Goal: Task Accomplishment & Management: Use online tool/utility

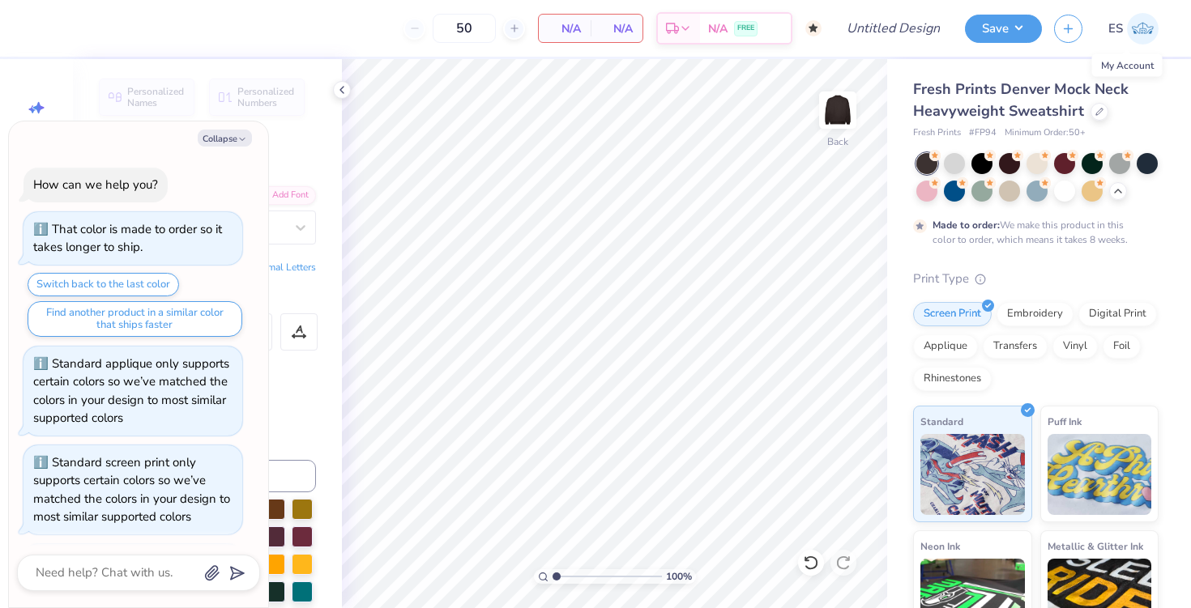
scroll to position [1595, 0]
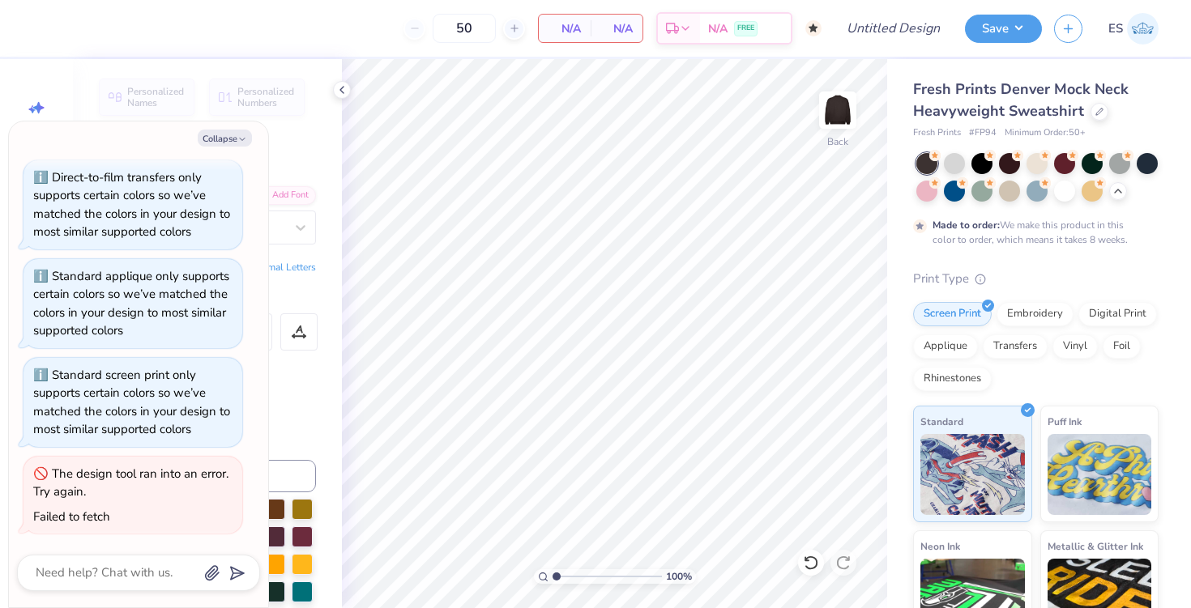
type textarea "x"
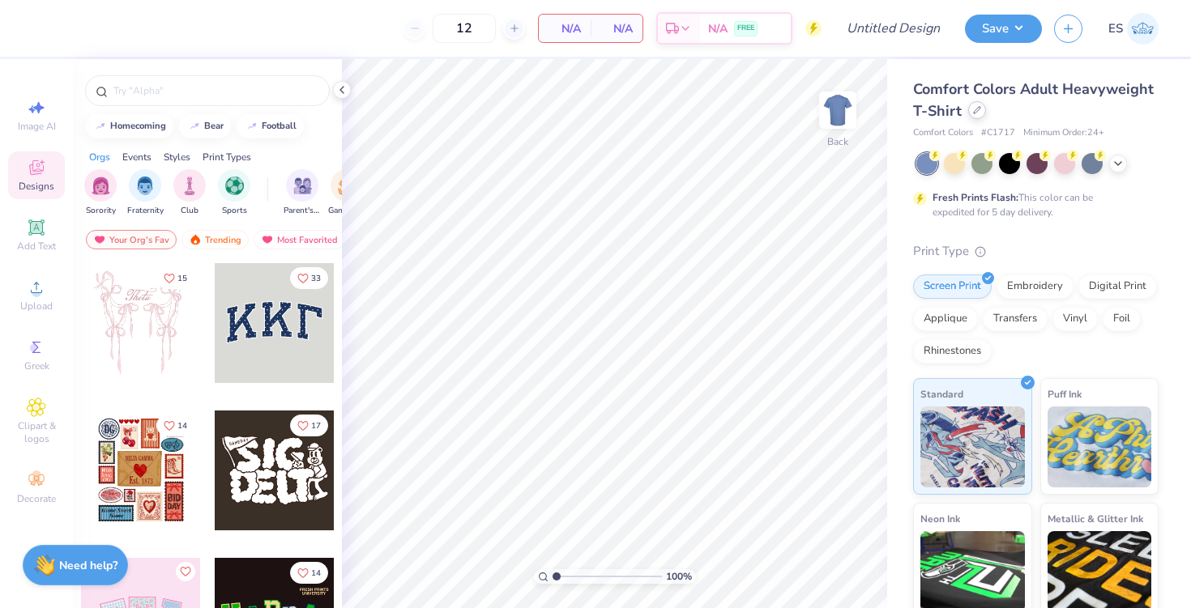
click at [978, 113] on icon at bounding box center [977, 110] width 8 height 8
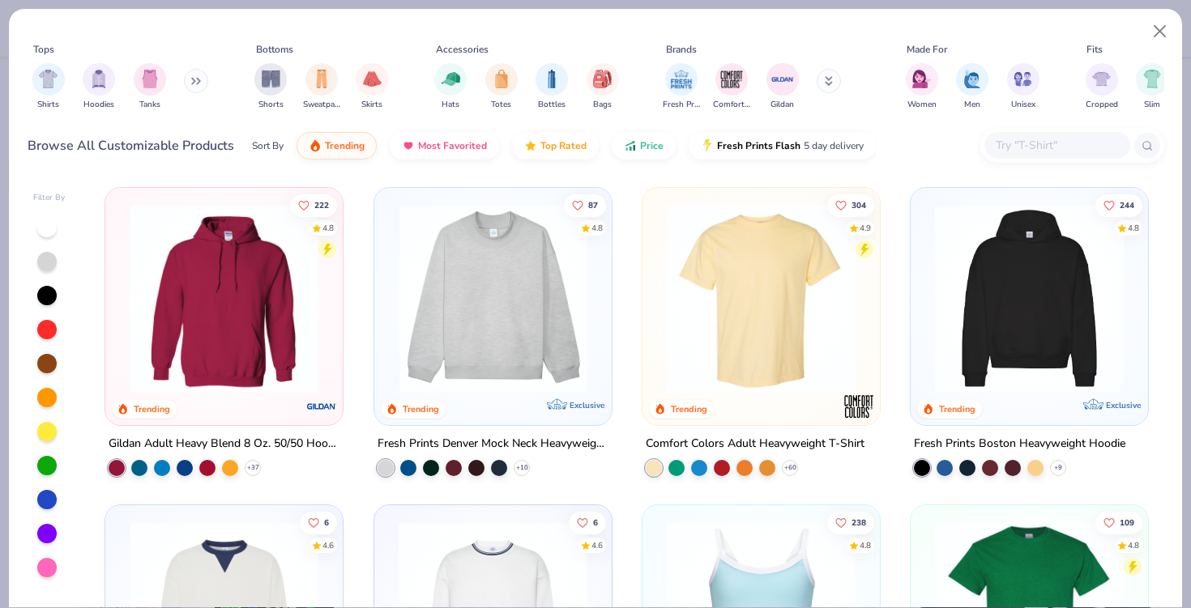
click at [1010, 153] on input "text" at bounding box center [1056, 145] width 125 height 19
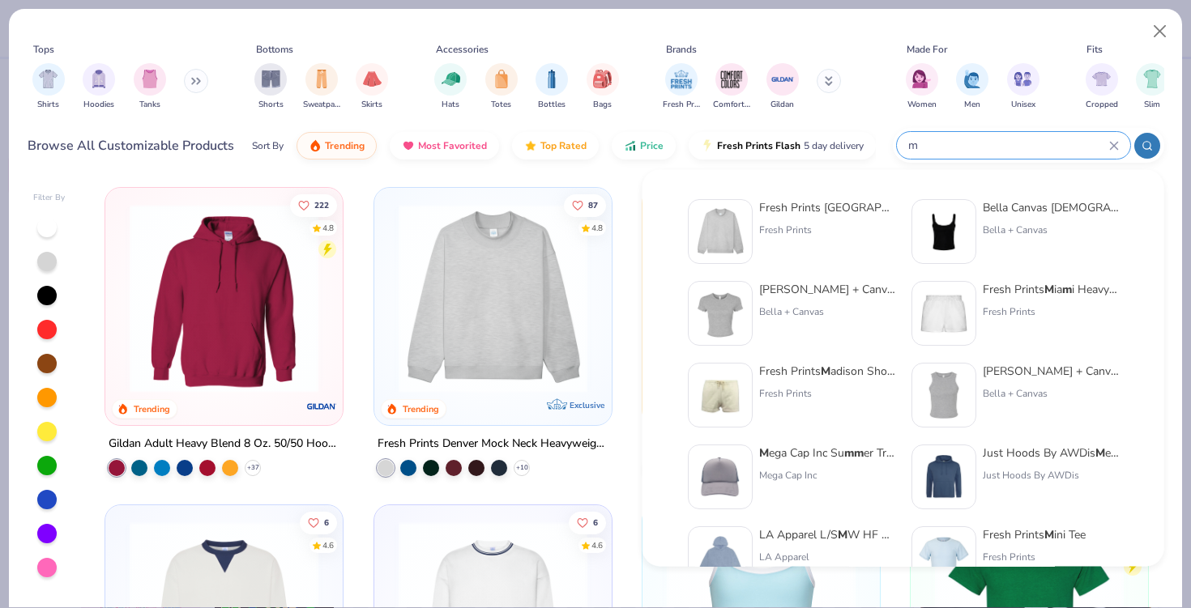
type input "m"
click at [751, 211] on div at bounding box center [720, 231] width 65 height 65
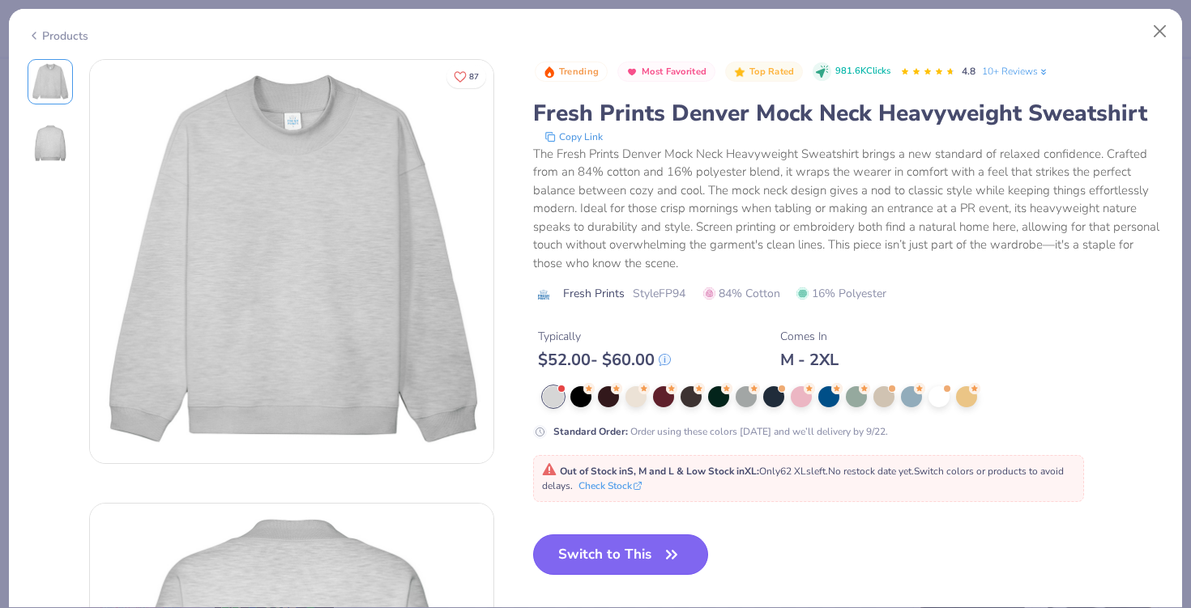
click at [617, 554] on button "Switch to This" at bounding box center [621, 555] width 176 height 41
type input "50"
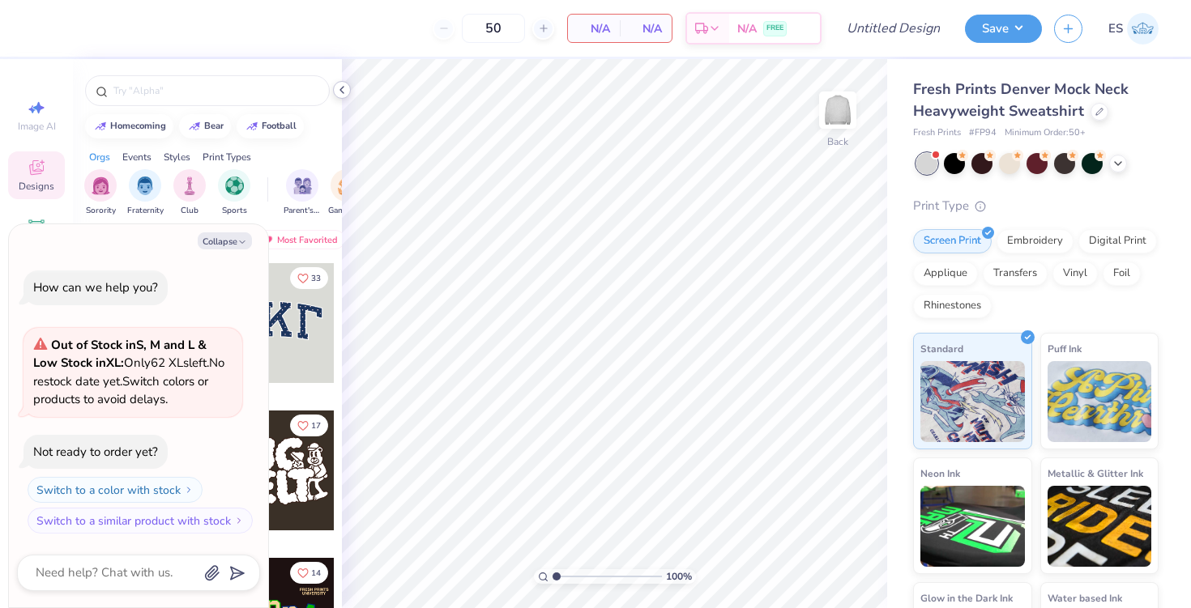
click at [342, 96] on div at bounding box center [342, 90] width 18 height 18
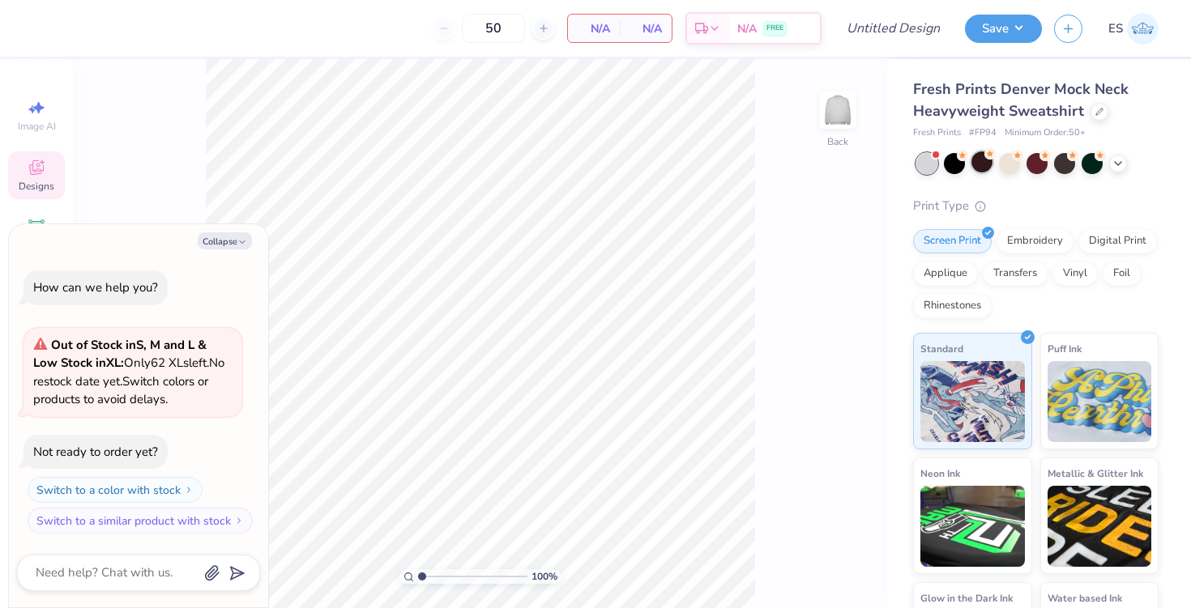
click at [984, 158] on icon at bounding box center [989, 153] width 11 height 11
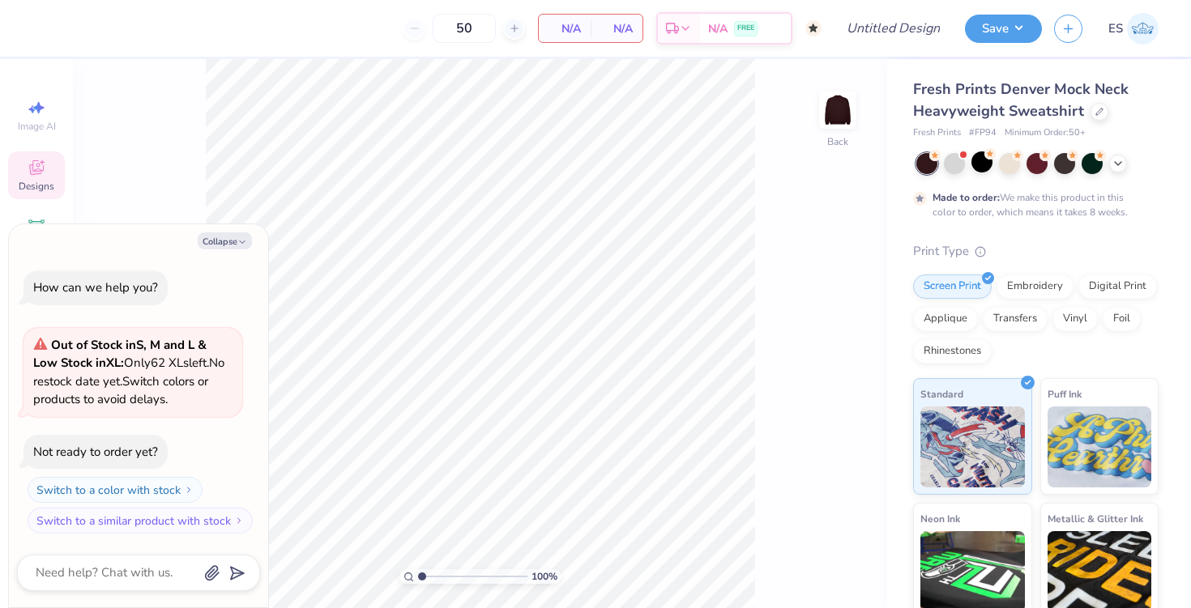
scroll to position [32, 0]
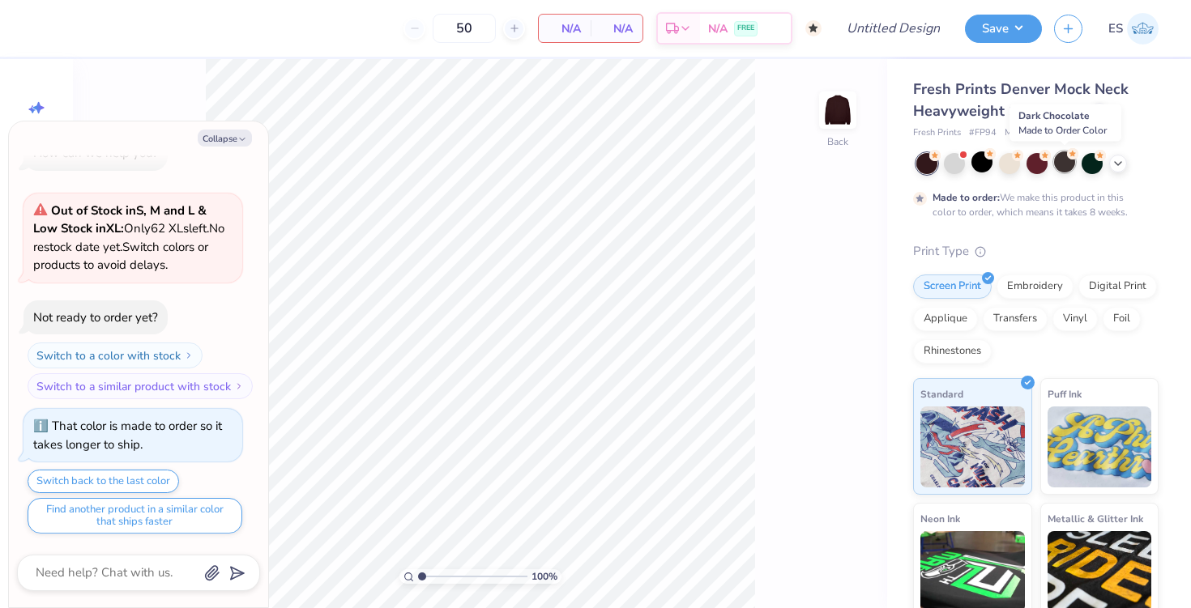
click at [1060, 164] on div at bounding box center [1064, 161] width 21 height 21
click at [243, 145] on button "Collapse" at bounding box center [225, 138] width 54 height 17
type textarea "x"
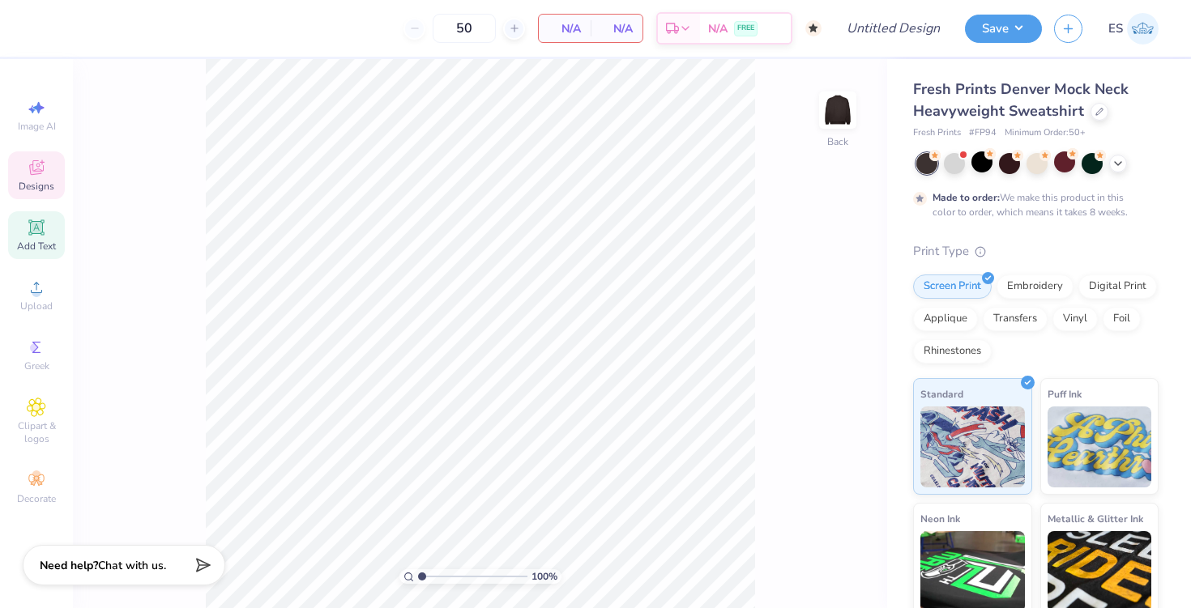
click at [41, 224] on icon at bounding box center [36, 227] width 12 height 12
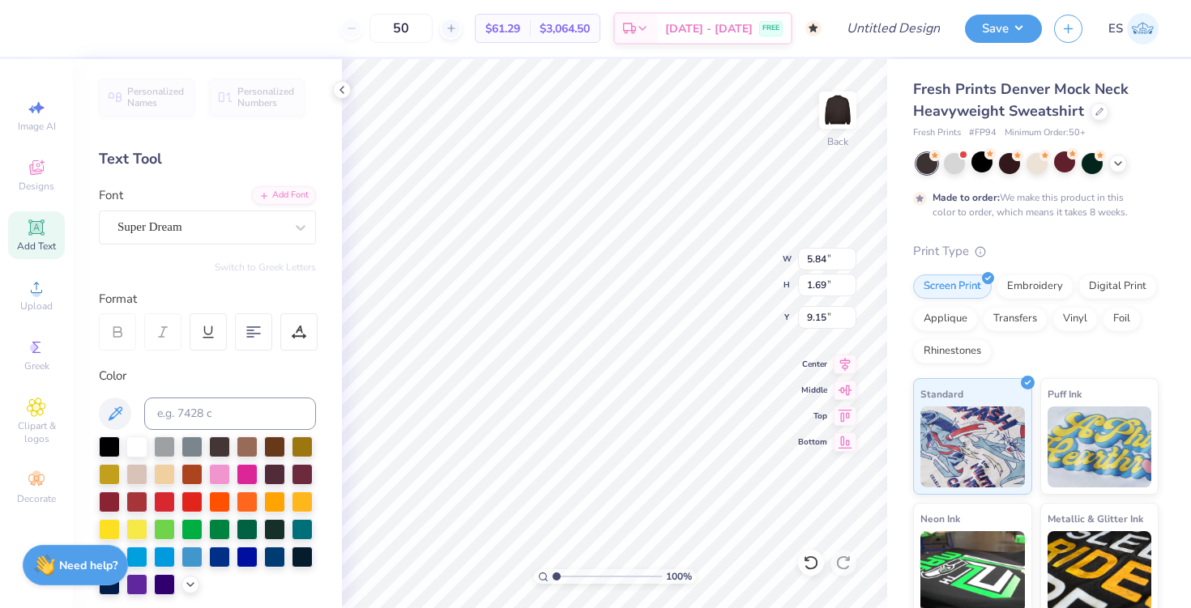
type textarea "EXT"
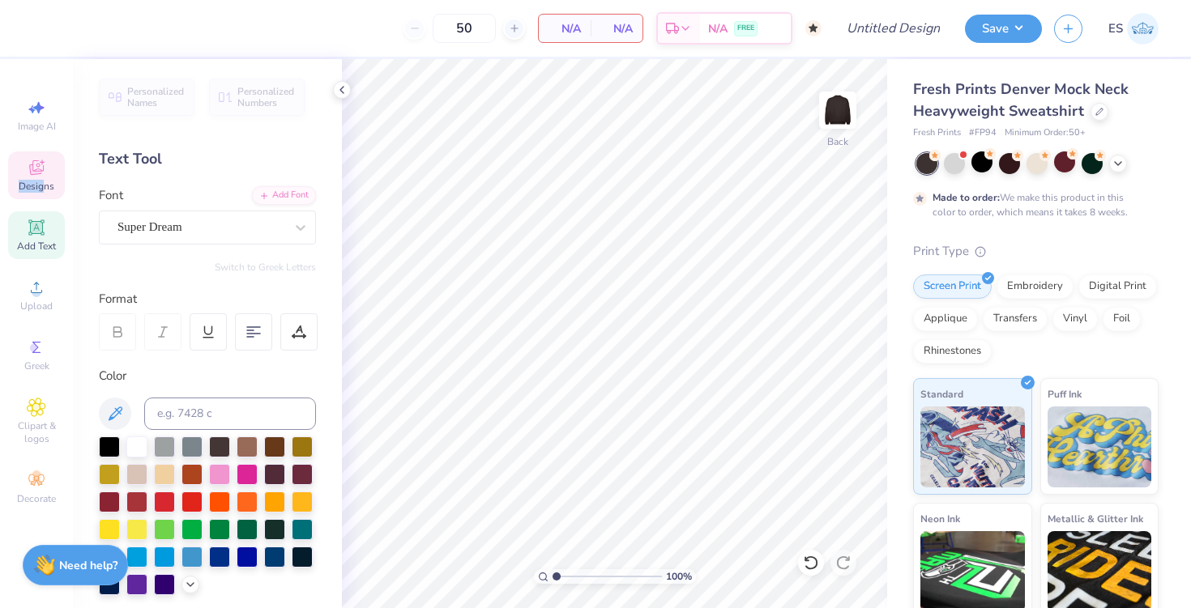
click at [42, 180] on span "Designs" at bounding box center [37, 186] width 36 height 13
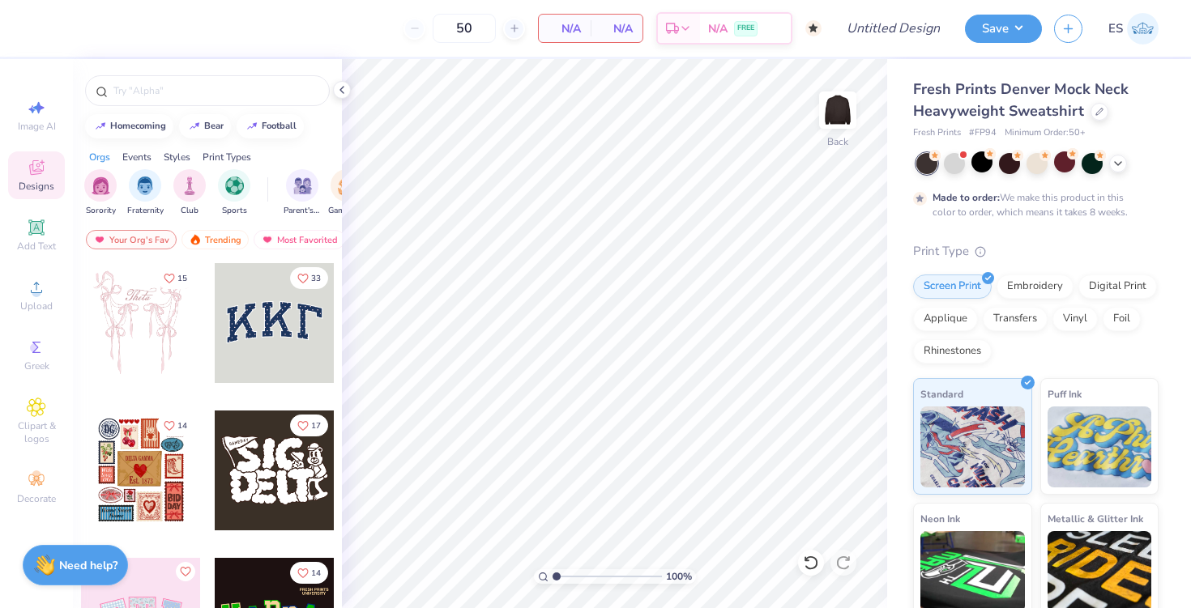
click at [252, 339] on div at bounding box center [275, 323] width 120 height 120
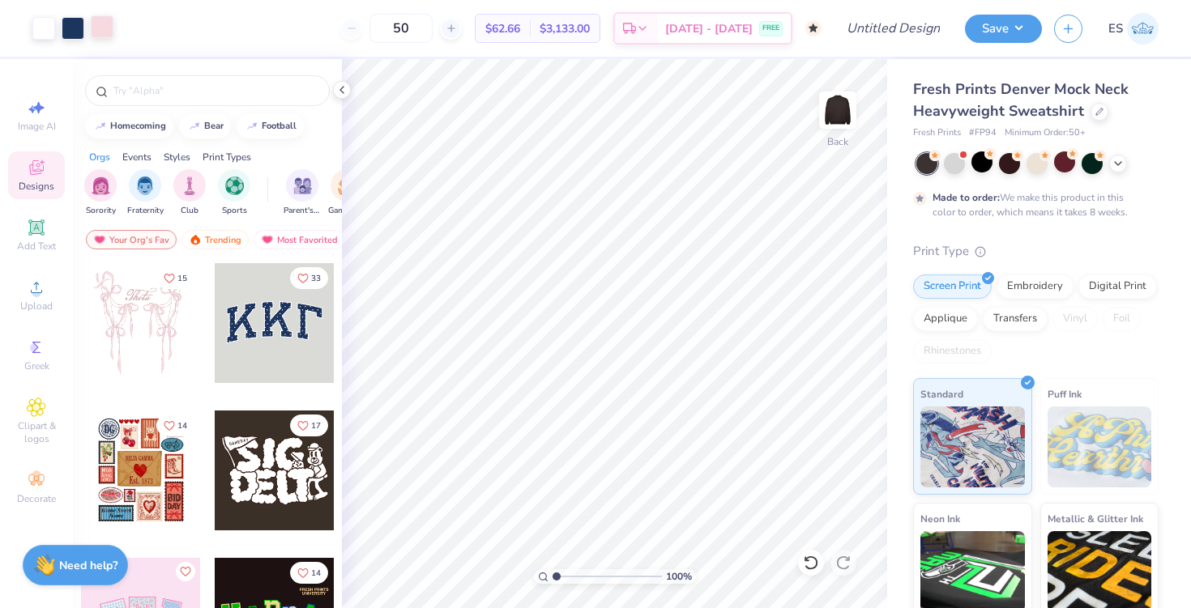
click at [104, 34] on div at bounding box center [102, 26] width 23 height 23
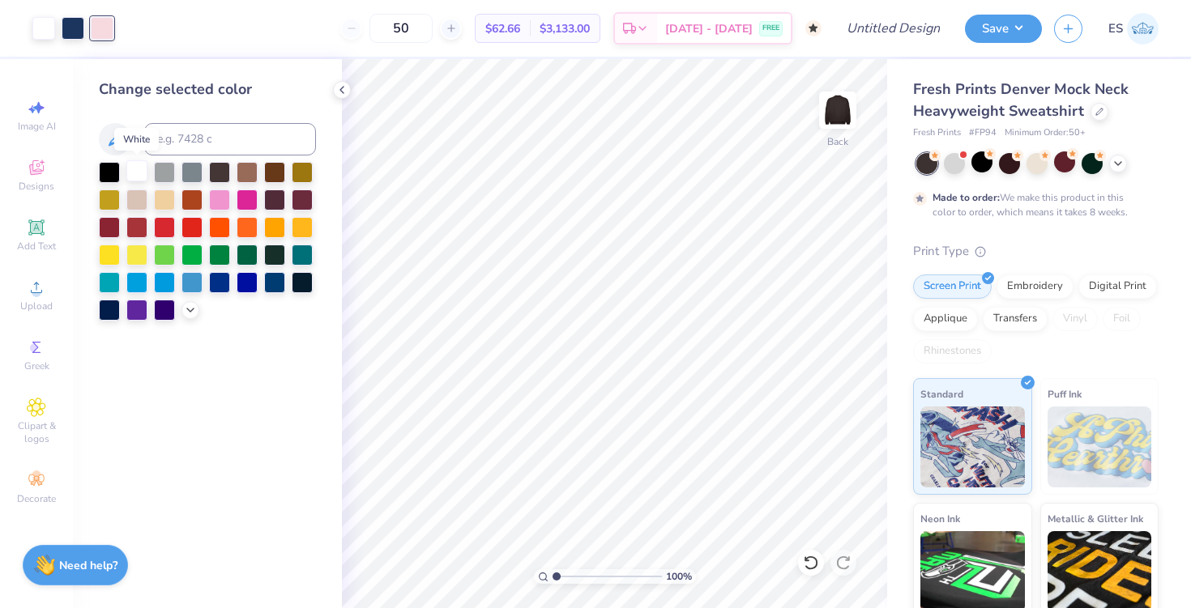
click at [140, 173] on div at bounding box center [136, 170] width 21 height 21
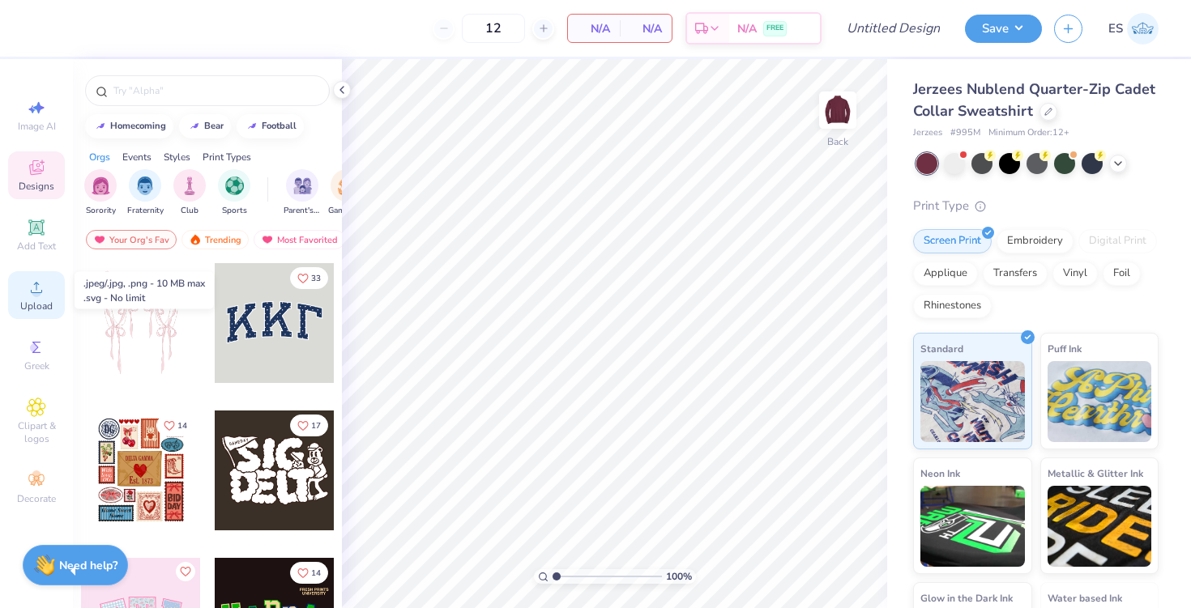
click at [19, 289] on div "Upload" at bounding box center [36, 295] width 57 height 48
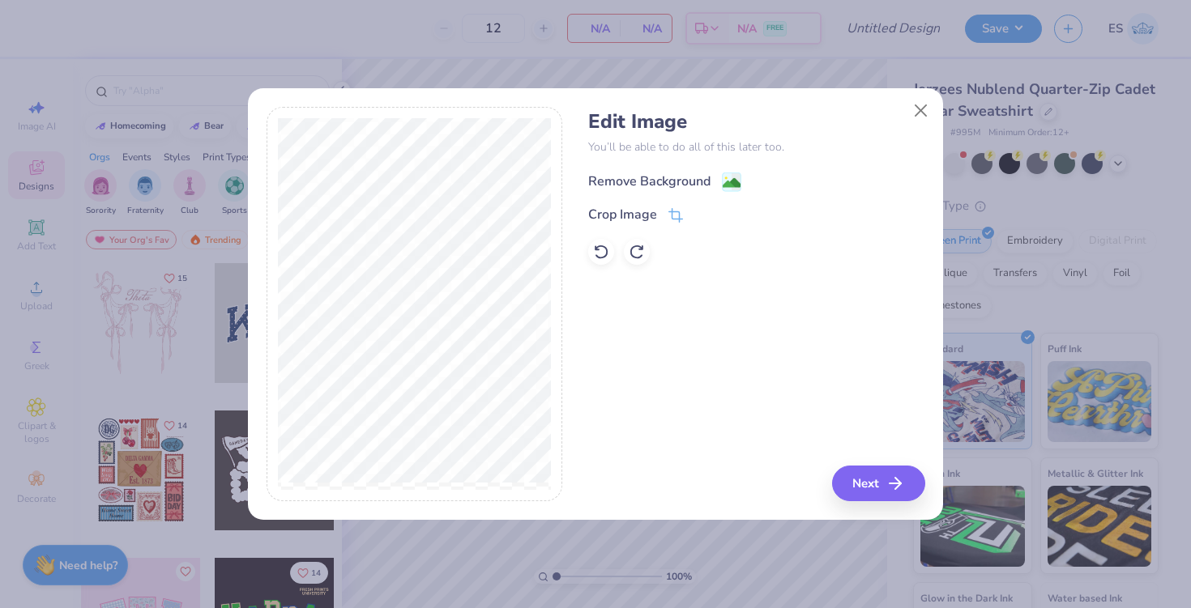
click at [727, 173] on icon at bounding box center [731, 182] width 19 height 19
click at [855, 497] on button "Next" at bounding box center [880, 484] width 93 height 36
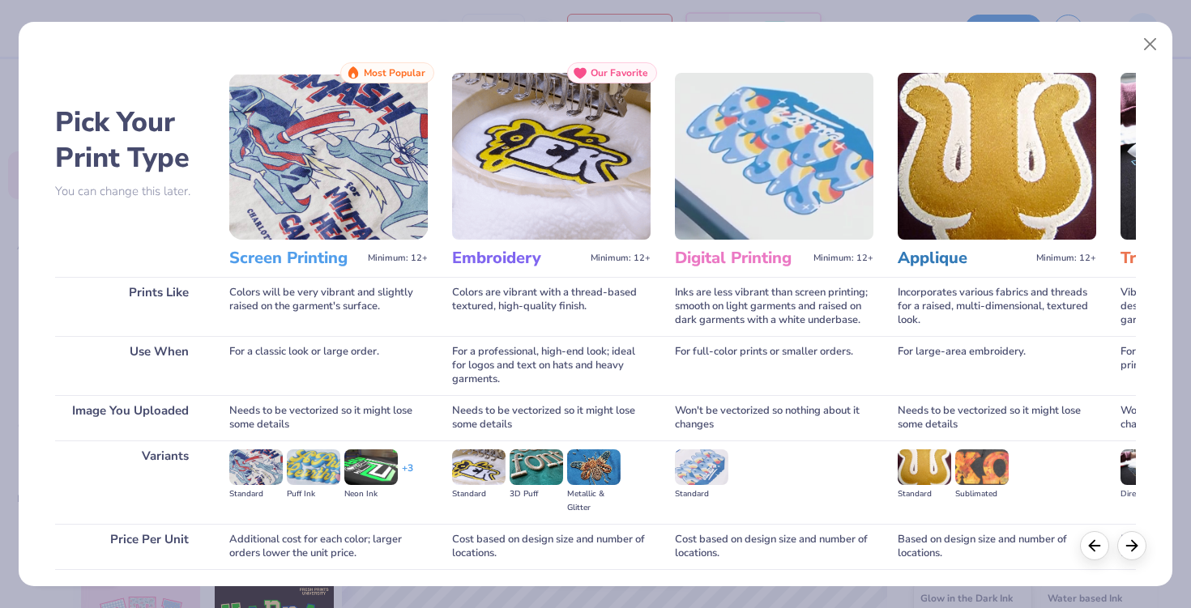
scroll to position [118, 0]
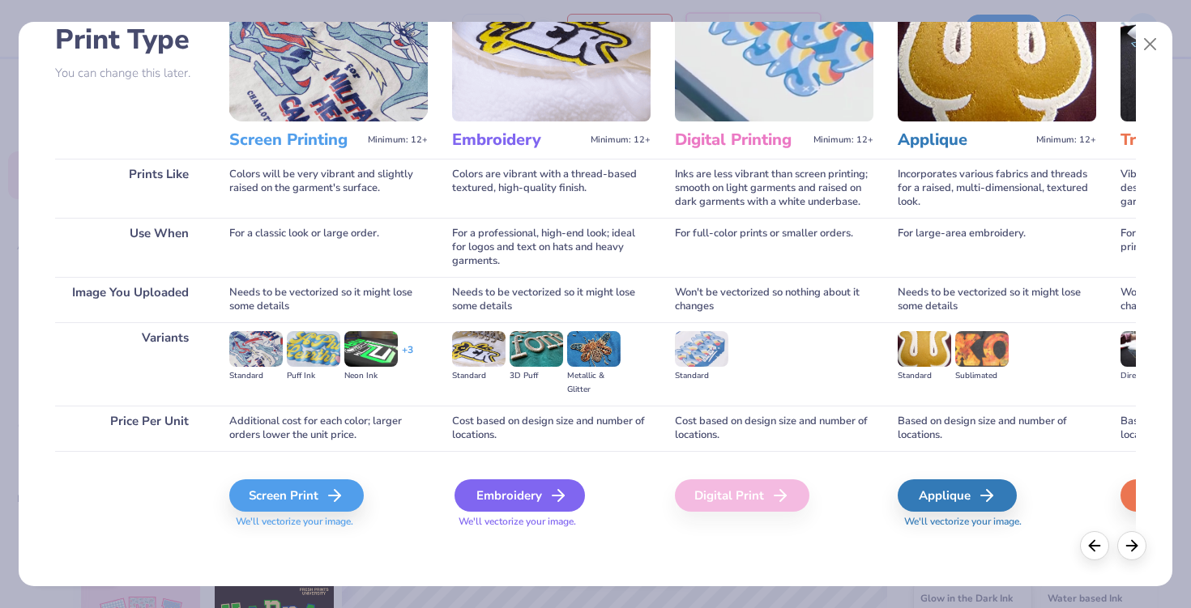
click at [514, 493] on div "Embroidery" at bounding box center [519, 496] width 130 height 32
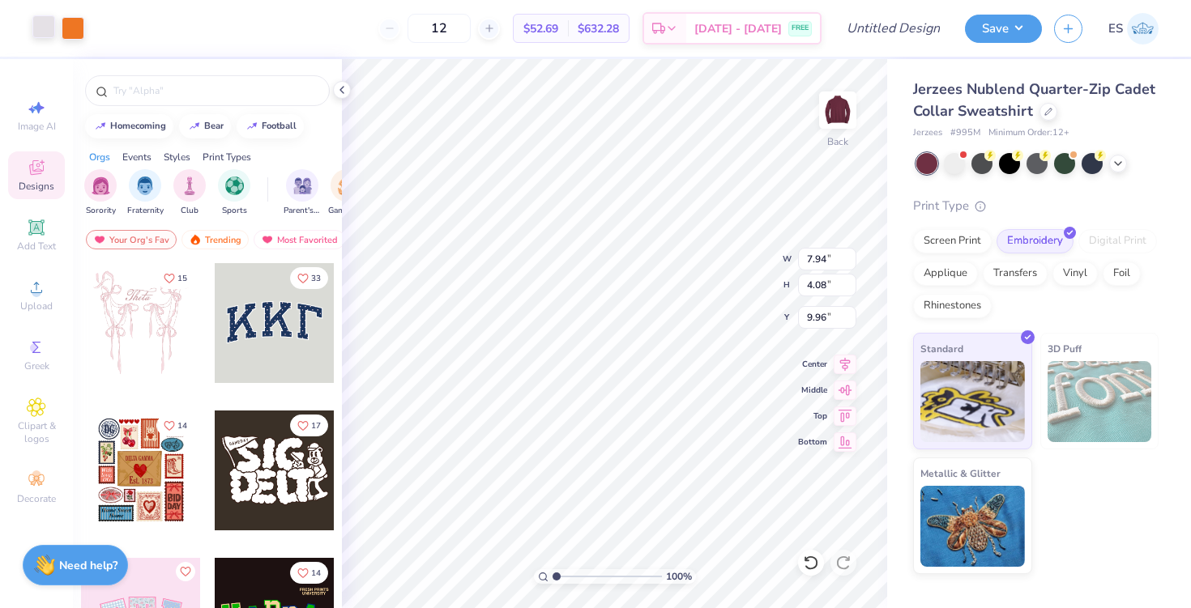
click at [44, 25] on div at bounding box center [43, 26] width 23 height 23
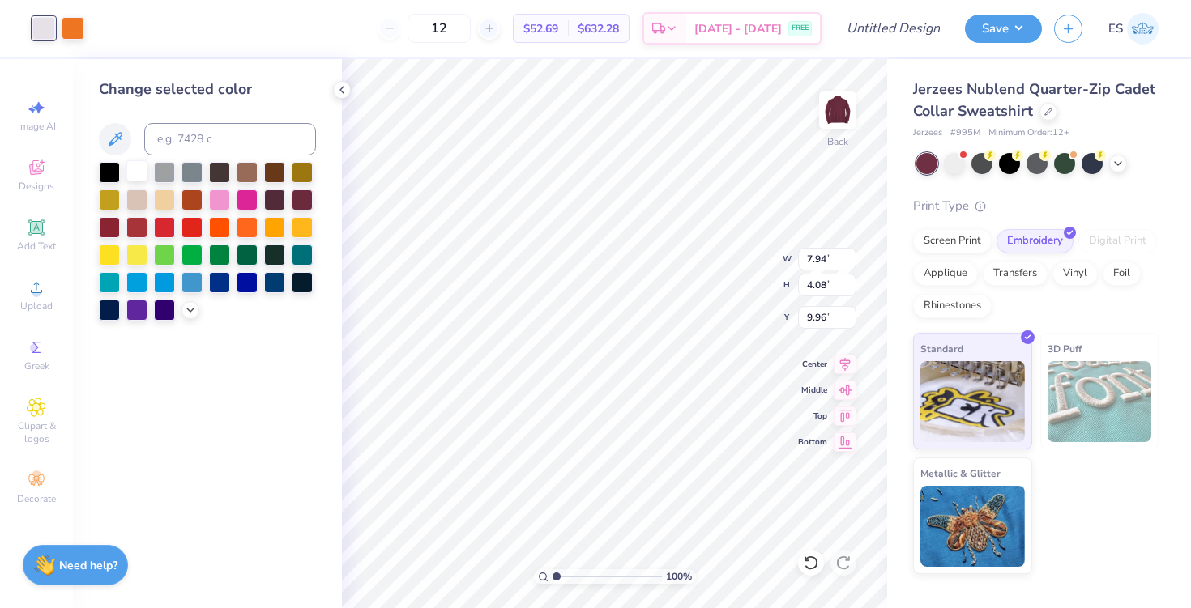
click at [141, 168] on div at bounding box center [136, 170] width 21 height 21
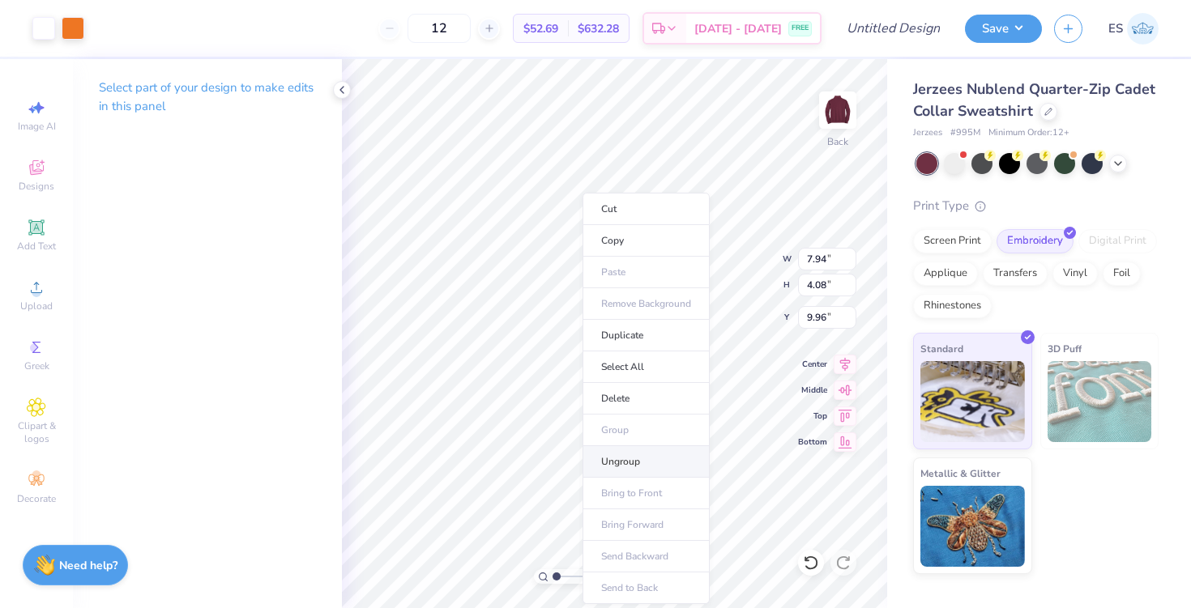
click at [633, 457] on li "Ungroup" at bounding box center [645, 462] width 127 height 32
click at [609, 432] on li "Group" at bounding box center [630, 431] width 127 height 32
type input "4.16"
type input "0.86"
type input "10.12"
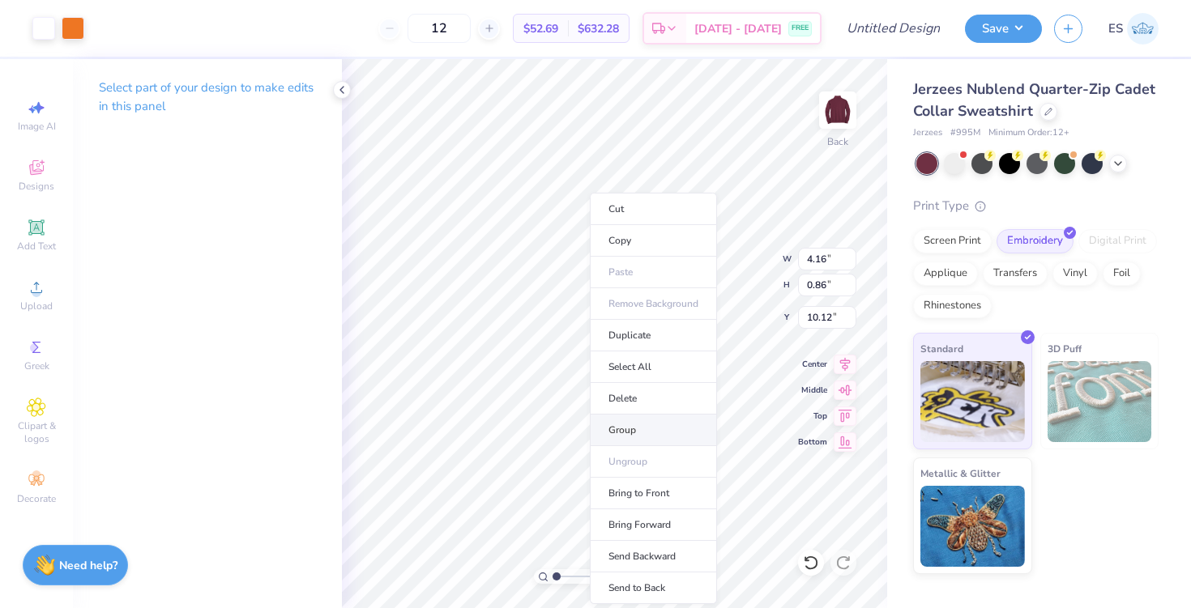
click at [634, 424] on li "Group" at bounding box center [653, 431] width 127 height 32
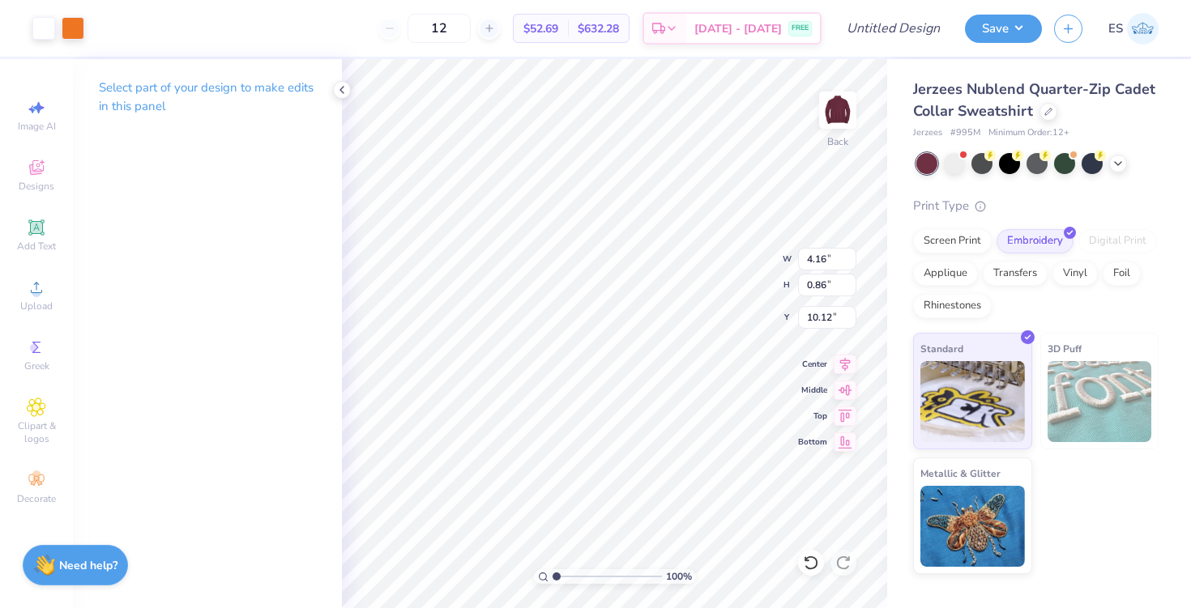
type input "2.32"
type input "1.11"
type input "9.96"
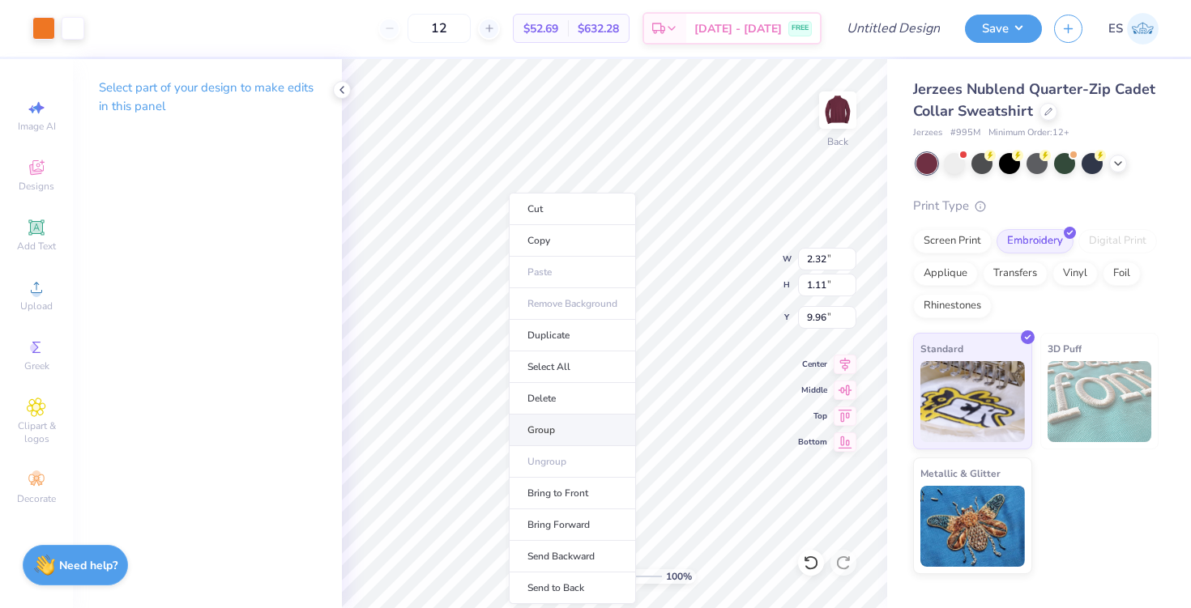
click at [561, 423] on li "Group" at bounding box center [572, 431] width 127 height 32
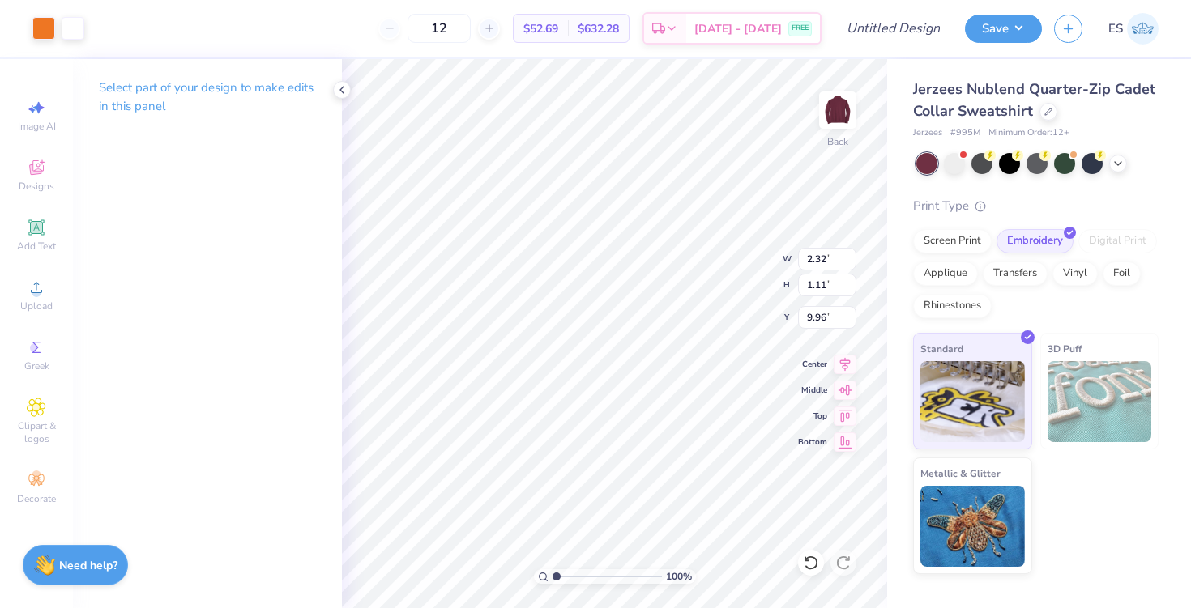
type input "4.16"
type input "0.86"
type input "10.08"
type input "6.06"
type input "6.03"
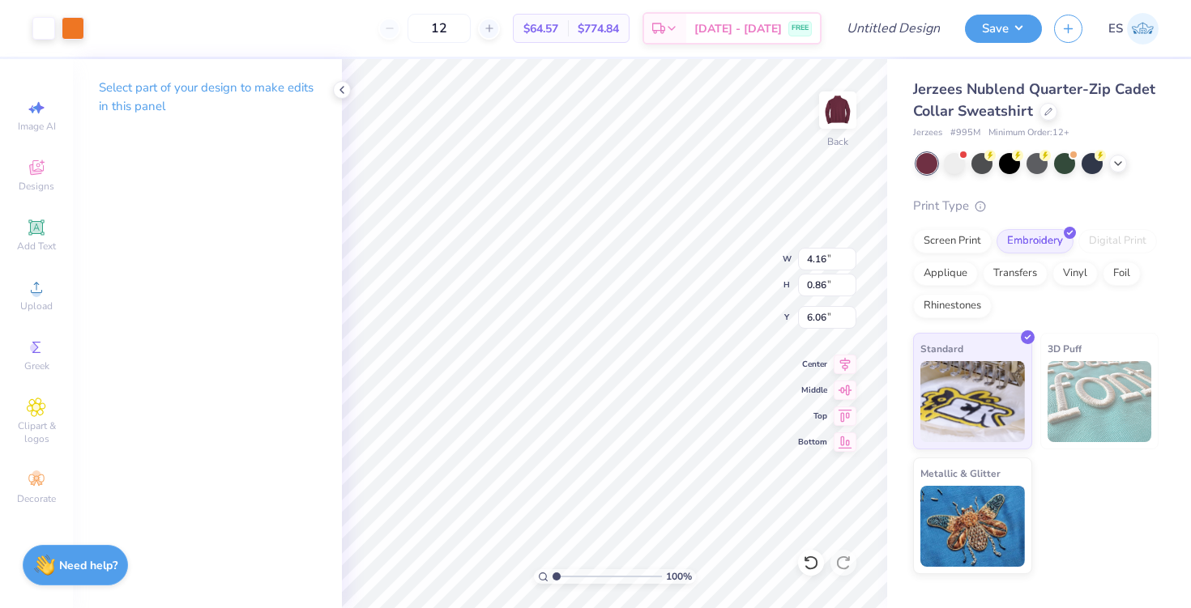
type input "1.25"
type input "5.81"
type input "2.32"
type input "1.11"
type input "9.96"
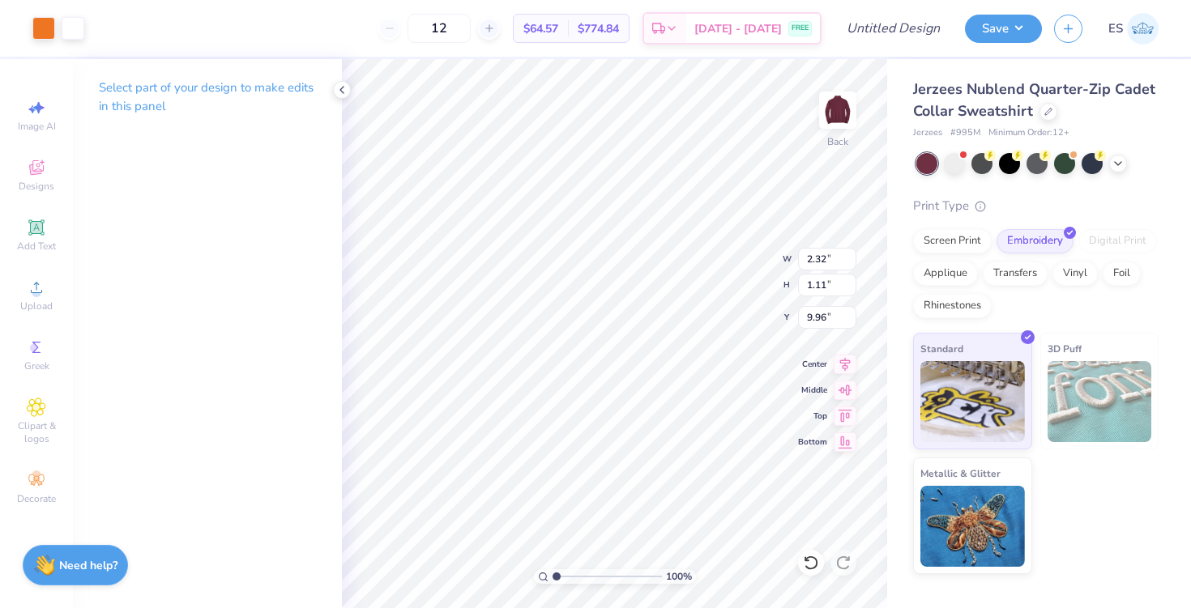
type input "3.64"
type input "1.75"
type input "5.31"
type input "2.76"
type input "0.98"
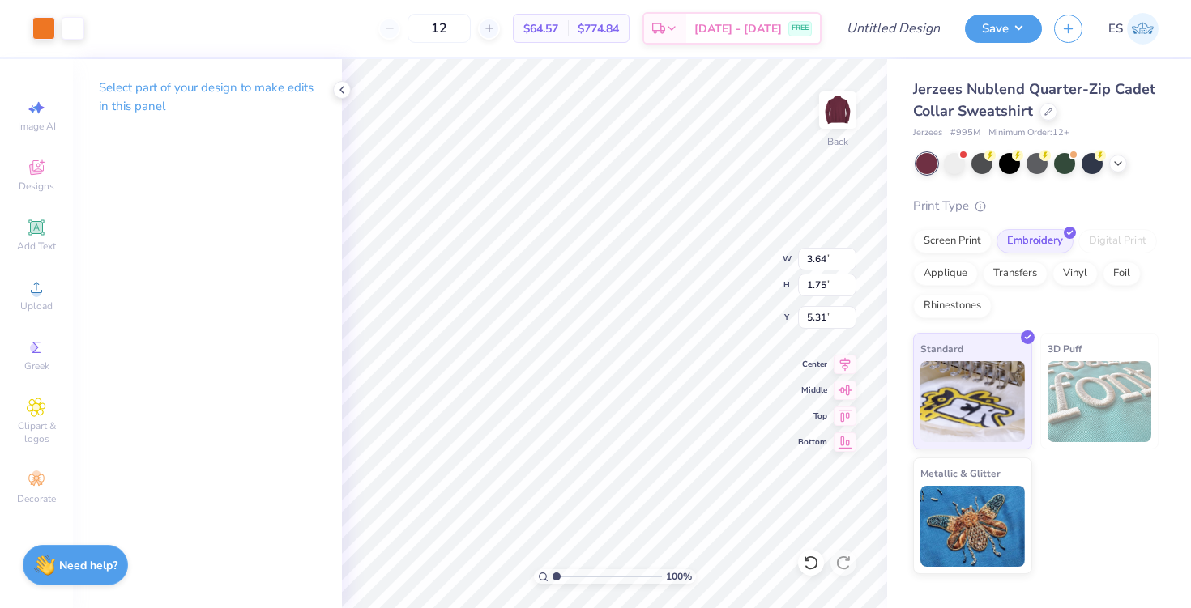
type input "13.07"
click at [807, 565] on icon at bounding box center [811, 563] width 16 height 16
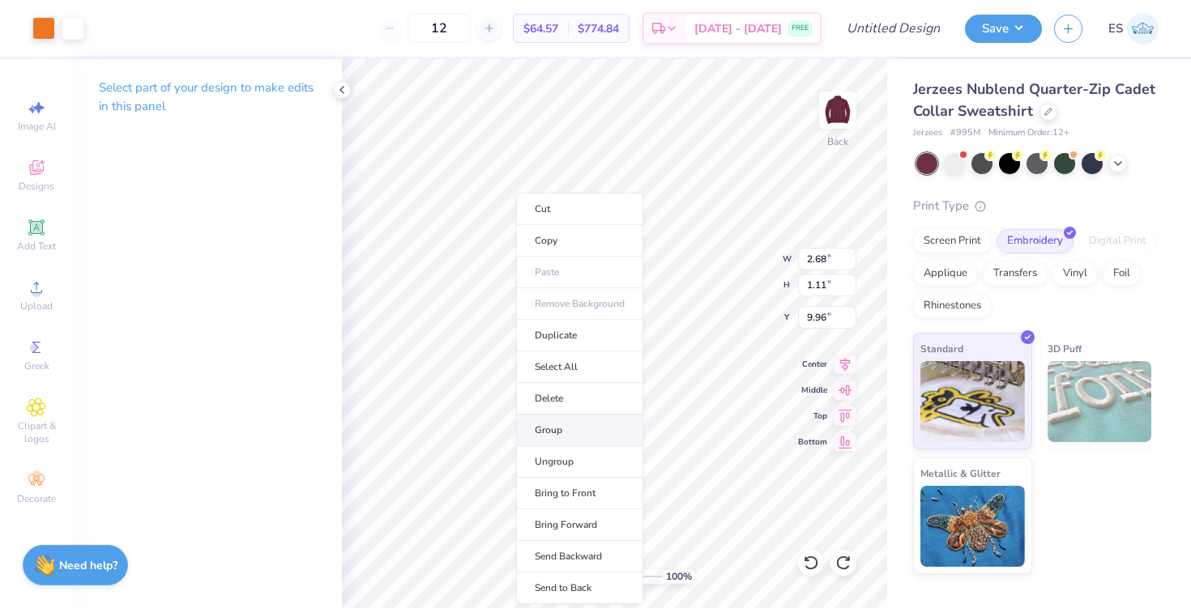
click at [574, 432] on li "Group" at bounding box center [579, 431] width 127 height 32
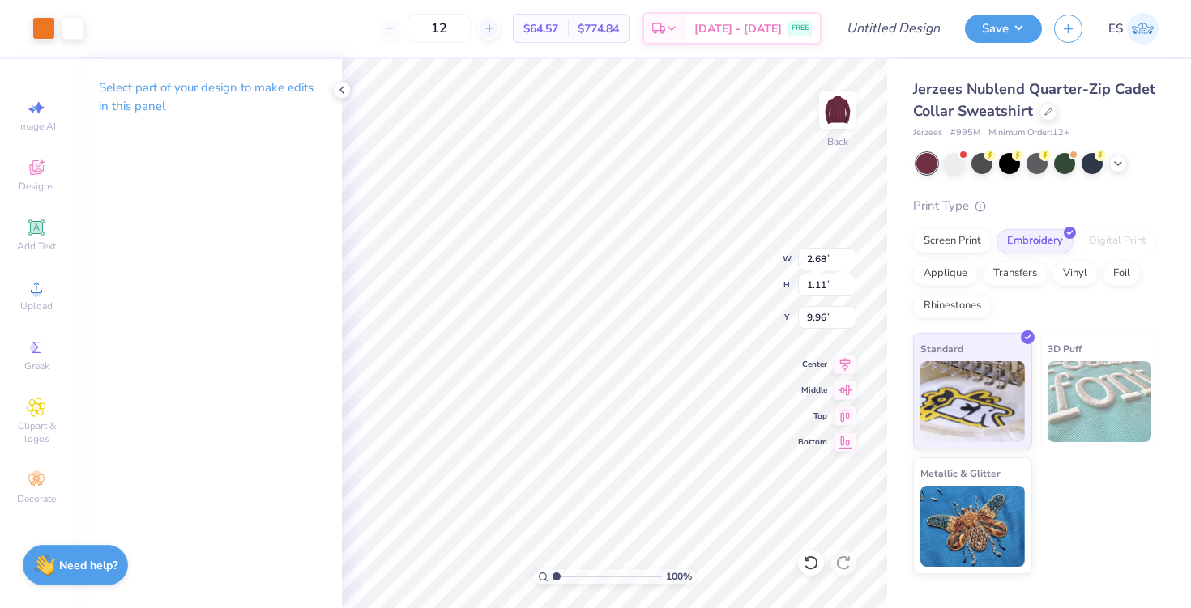
type input "4.83"
type input "2.01"
type input "4.80"
type input "2.76"
type input "0.98"
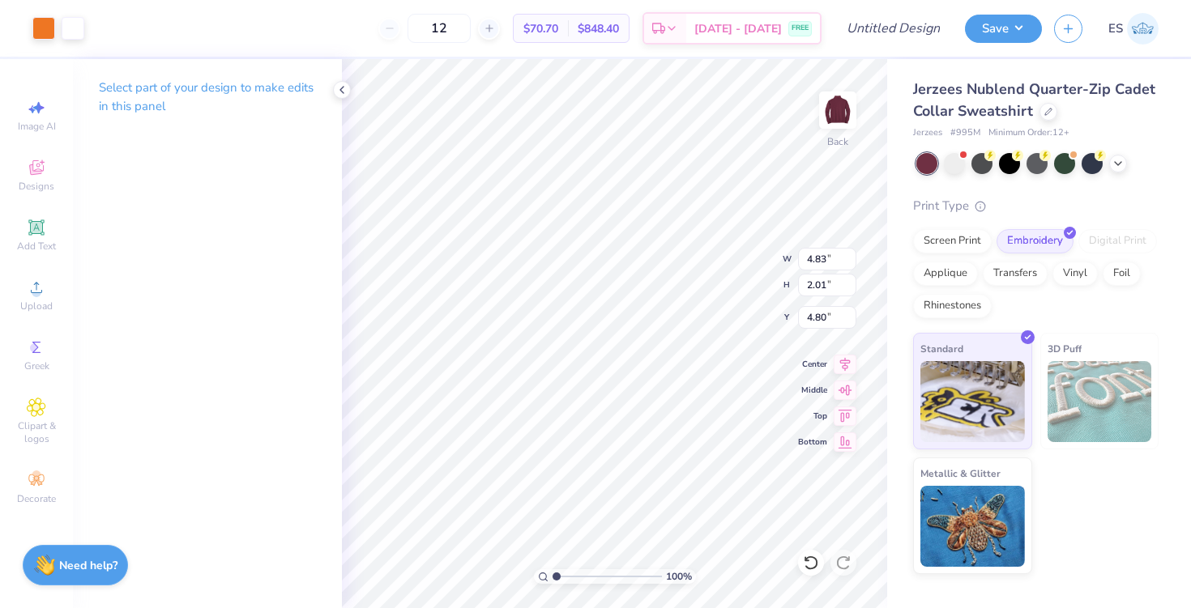
type input "13.07"
type input "3.34"
type input "1.18"
type input "7.05"
type input "5.81"
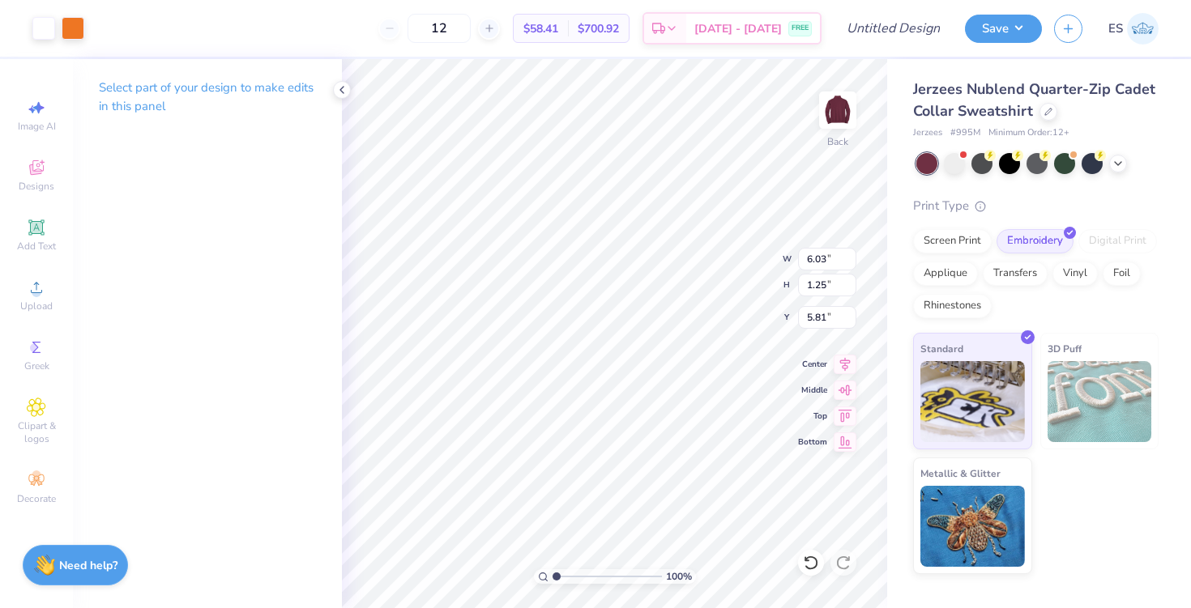
type input "1.20"
type input "5.85"
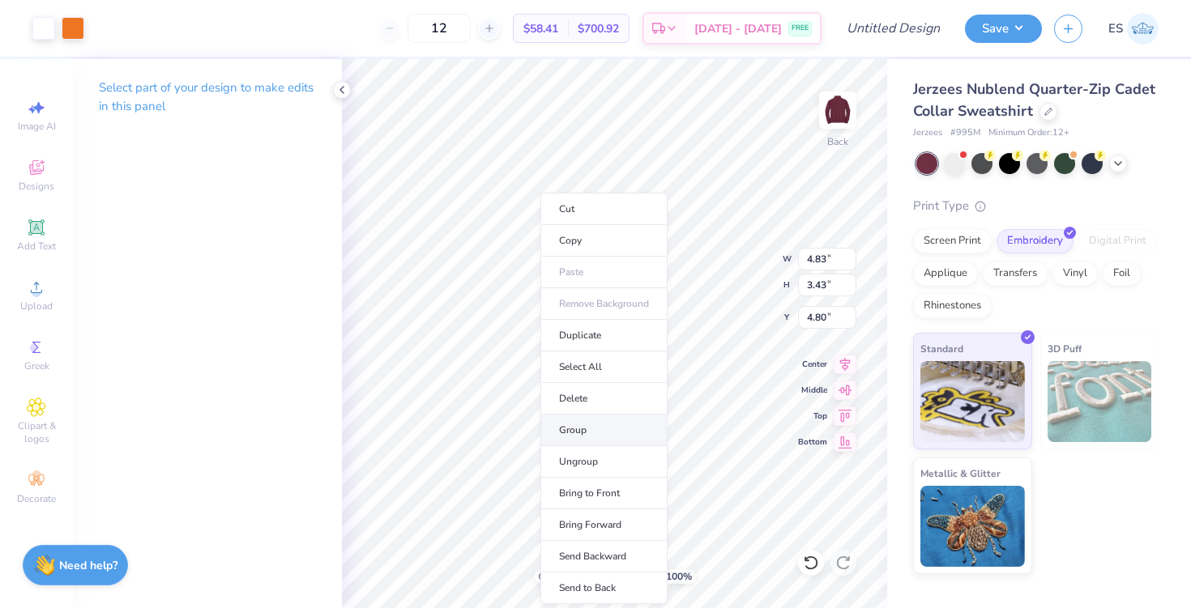
click at [592, 428] on li "Group" at bounding box center [603, 431] width 127 height 32
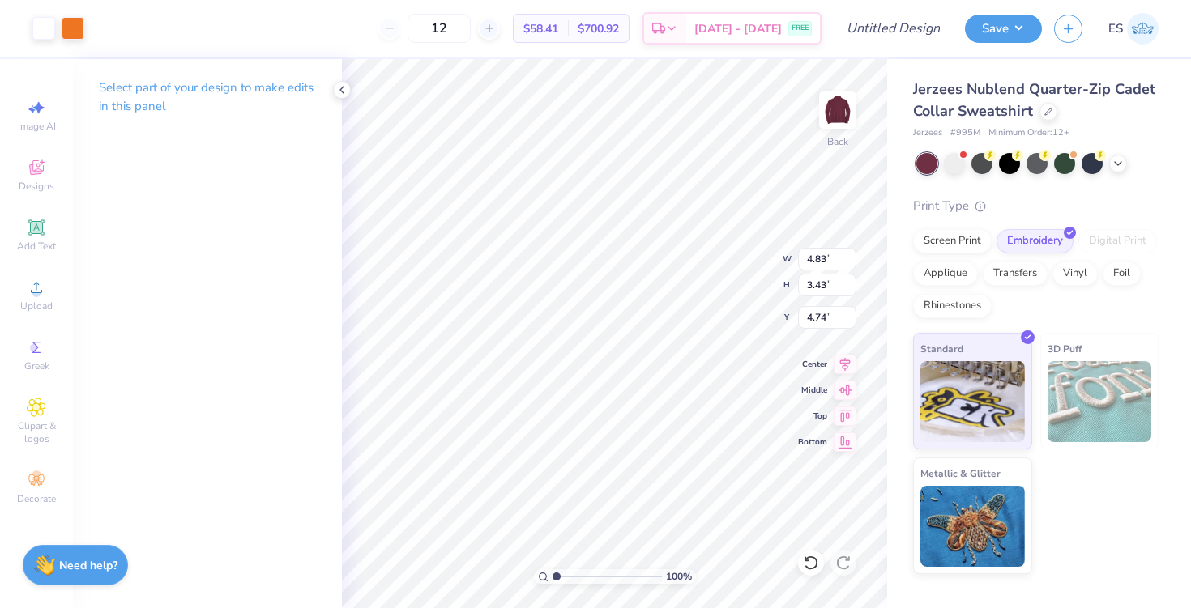
type input "4.74"
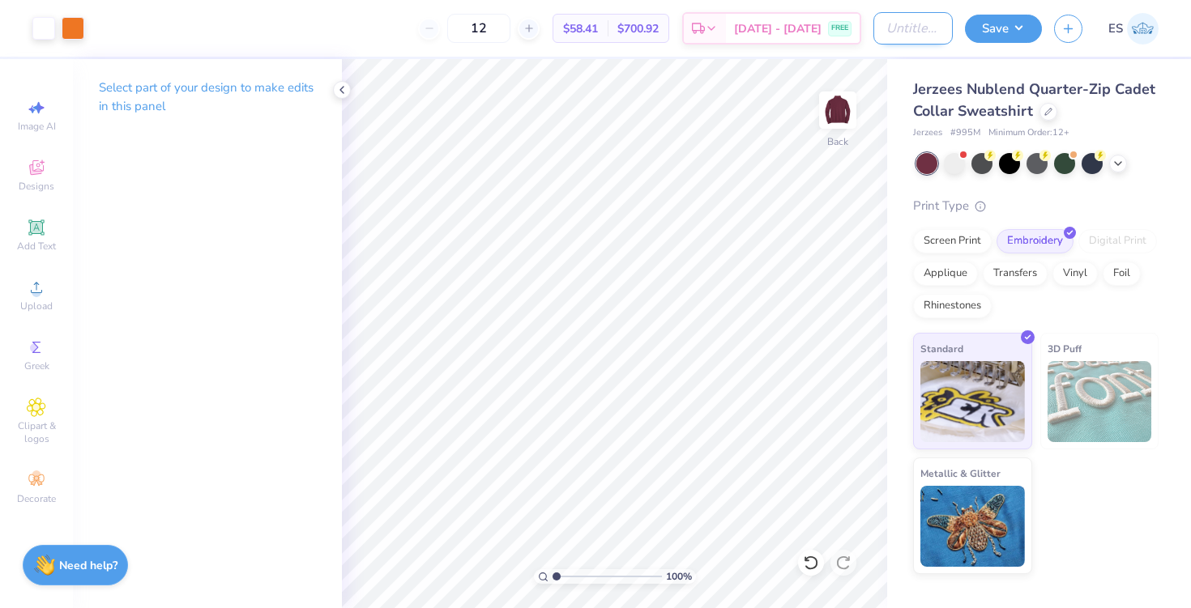
click at [889, 32] on input "Design Title" at bounding box center [912, 28] width 79 height 32
type input "Alumni Merch"
click at [337, 92] on icon at bounding box center [341, 89] width 13 height 13
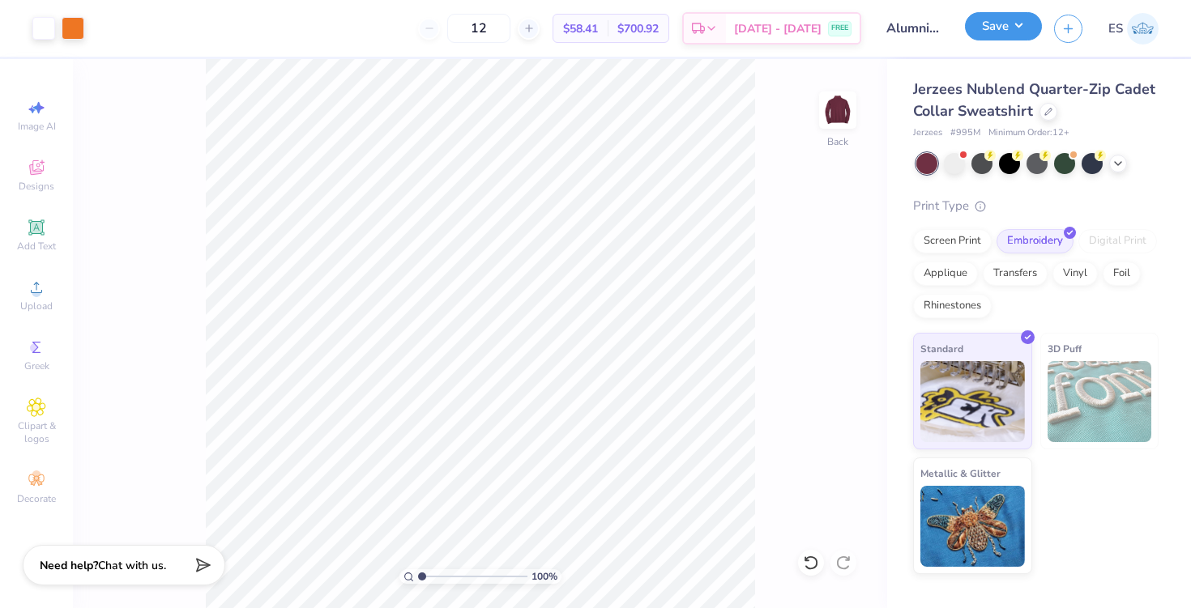
click at [986, 32] on button "Save" at bounding box center [1003, 26] width 77 height 28
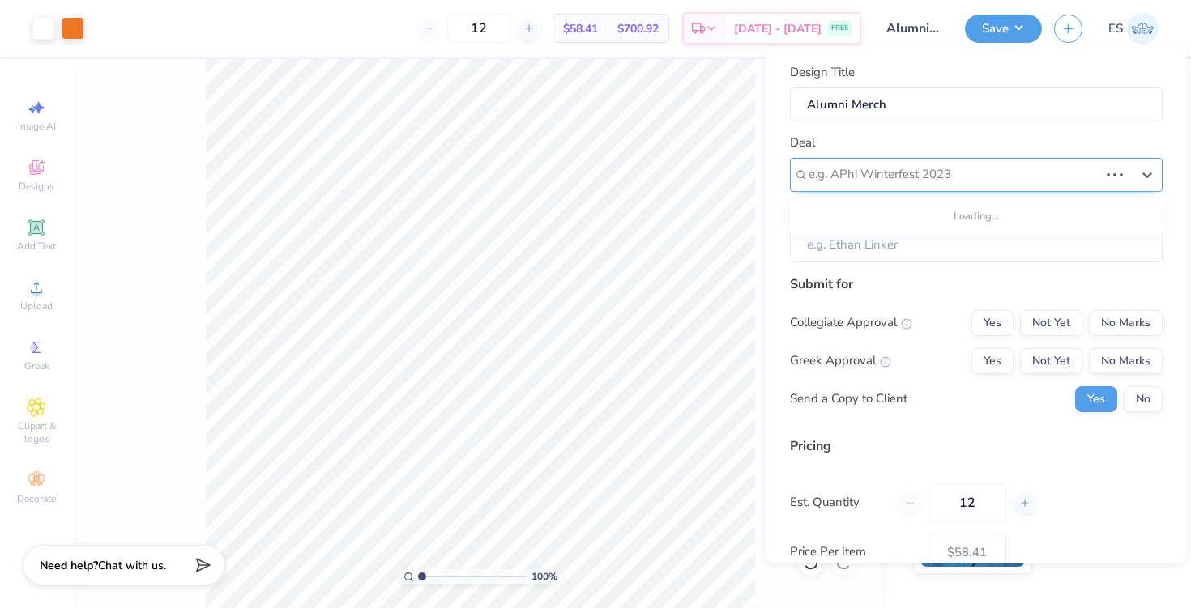
click at [939, 178] on div at bounding box center [953, 175] width 290 height 22
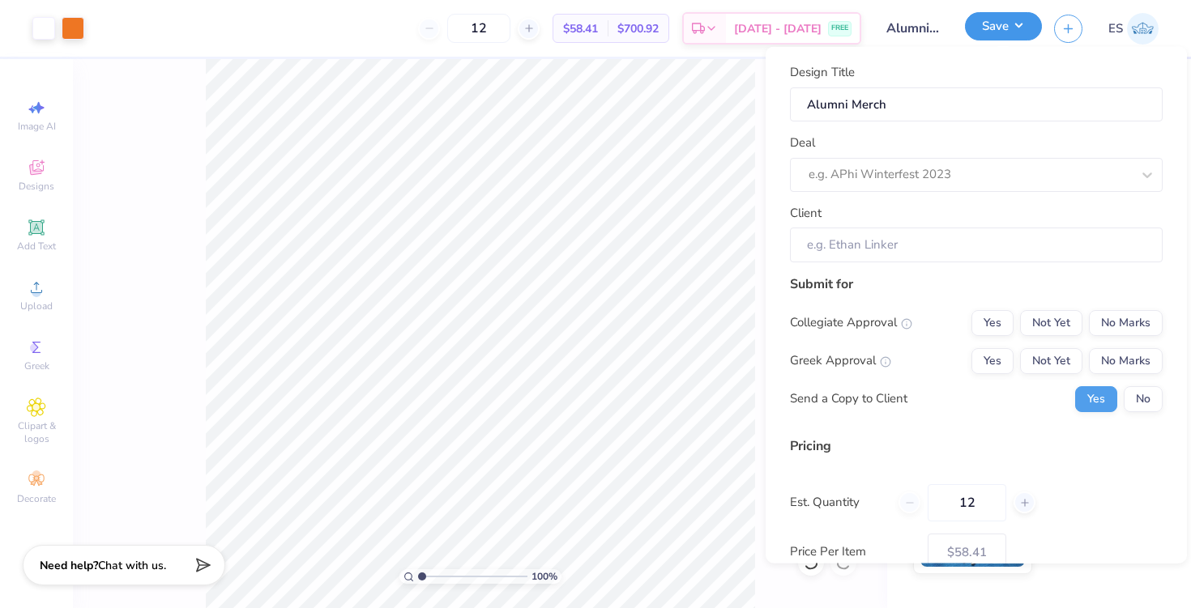
click at [992, 19] on button "Save" at bounding box center [1003, 26] width 77 height 28
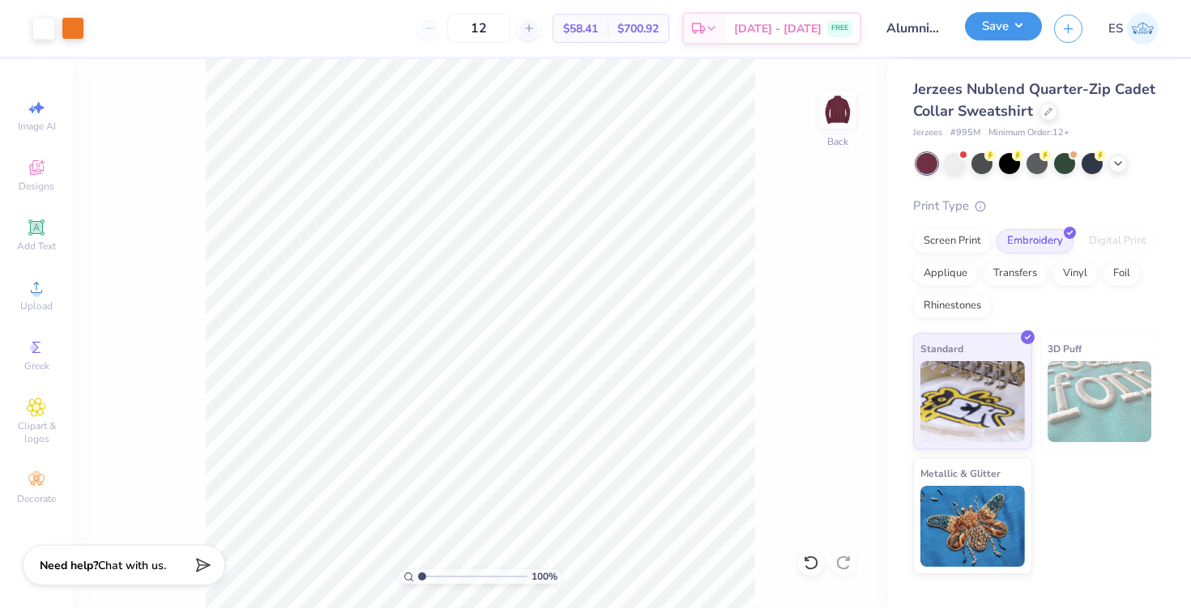
click at [992, 20] on button "Save" at bounding box center [1003, 26] width 77 height 28
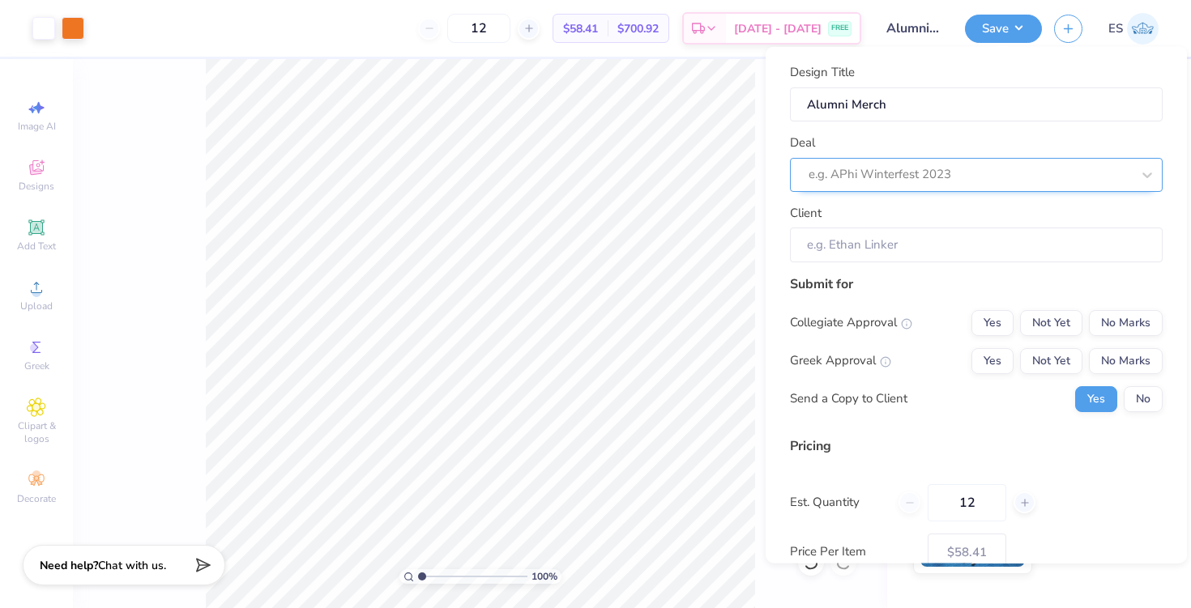
click at [1021, 173] on div at bounding box center [969, 175] width 322 height 22
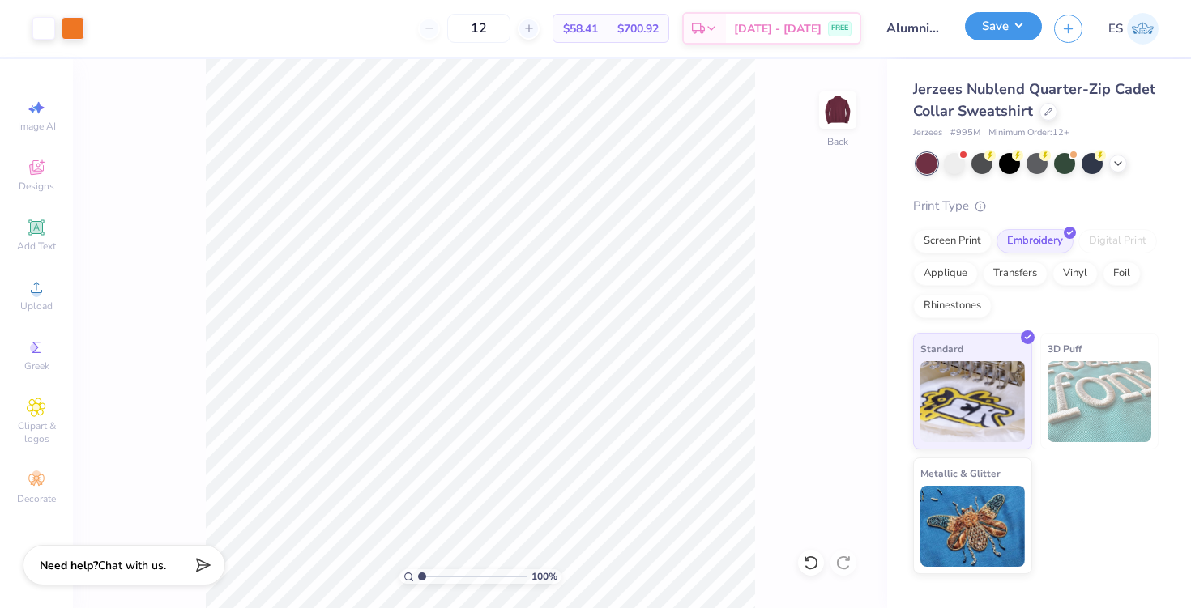
click at [996, 36] on button "Save" at bounding box center [1003, 26] width 77 height 28
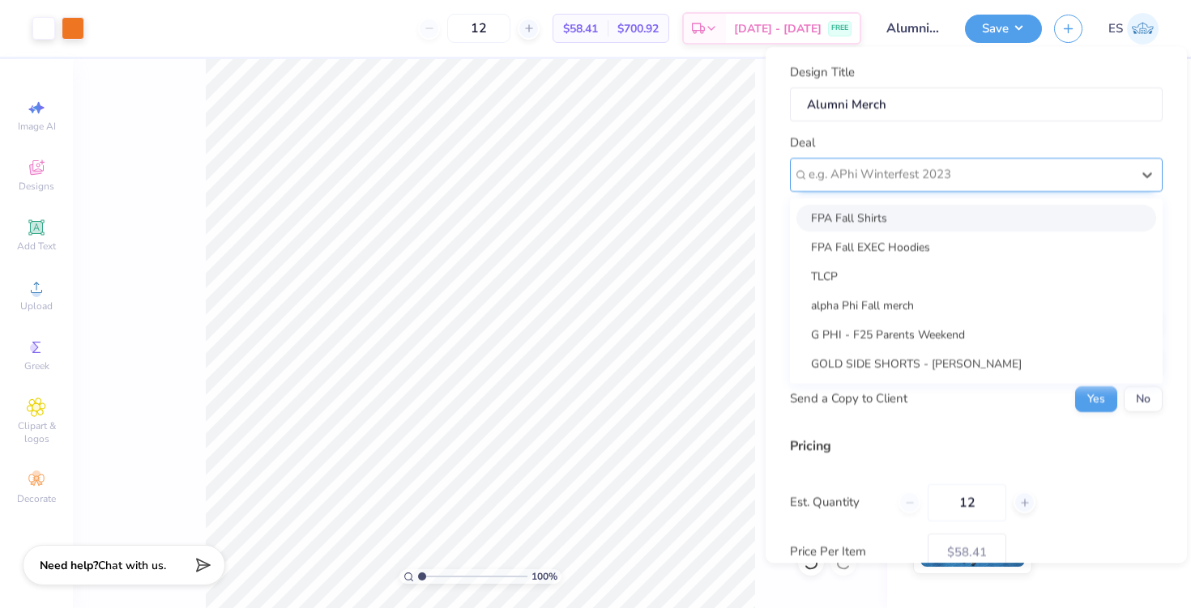
click at [940, 185] on div "e.g. APhi Winterfest 2023" at bounding box center [970, 174] width 326 height 25
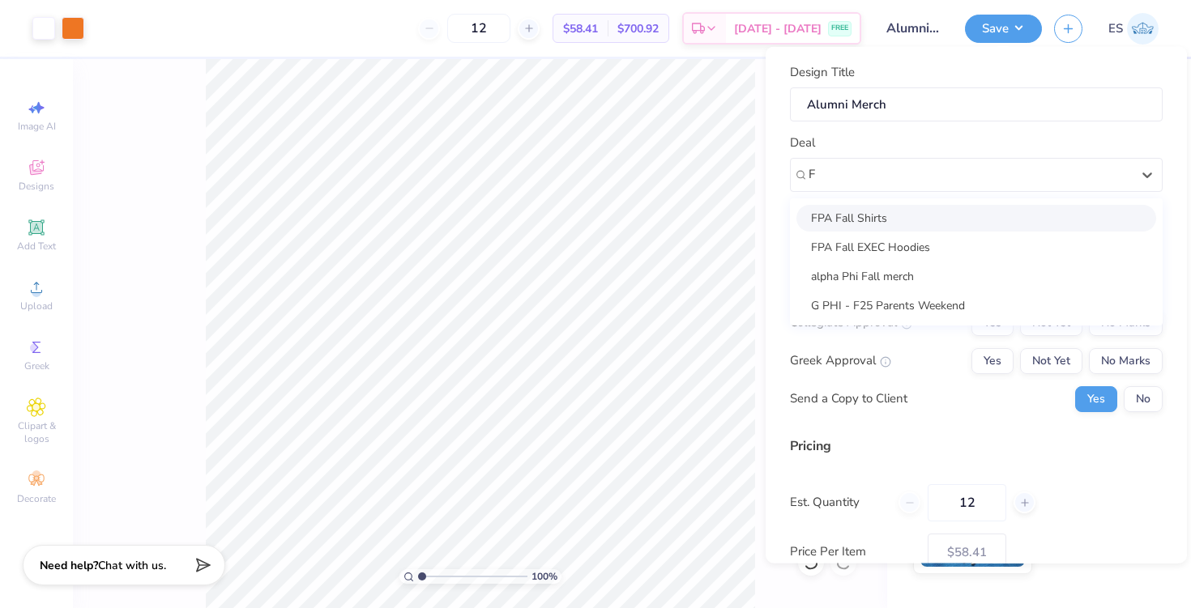
type input "F"
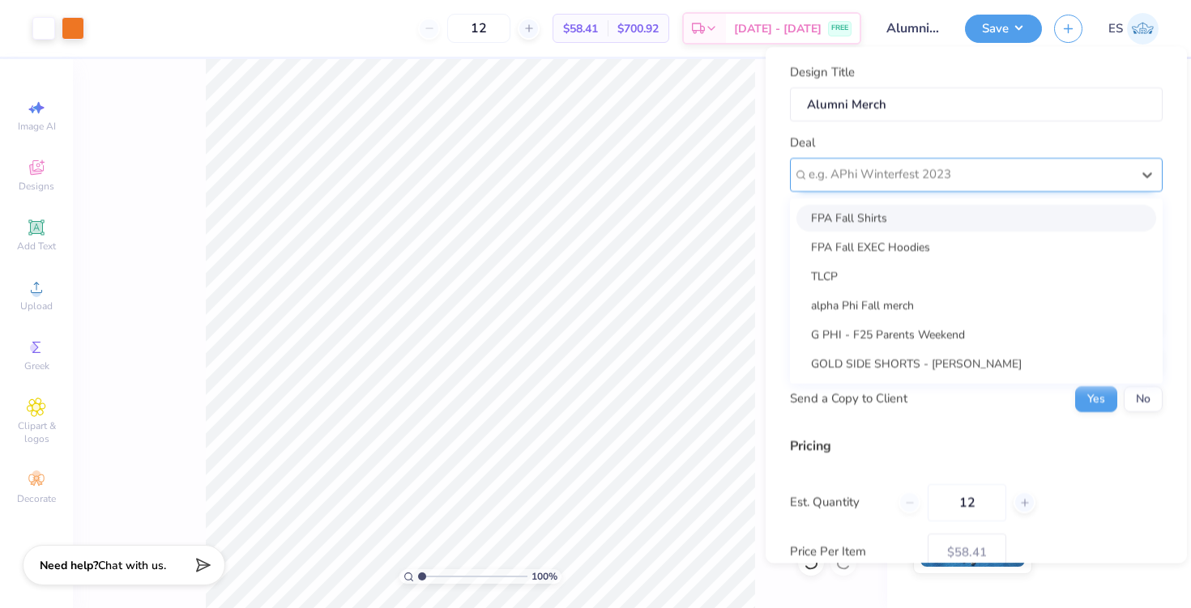
click at [901, 181] on div at bounding box center [969, 175] width 322 height 22
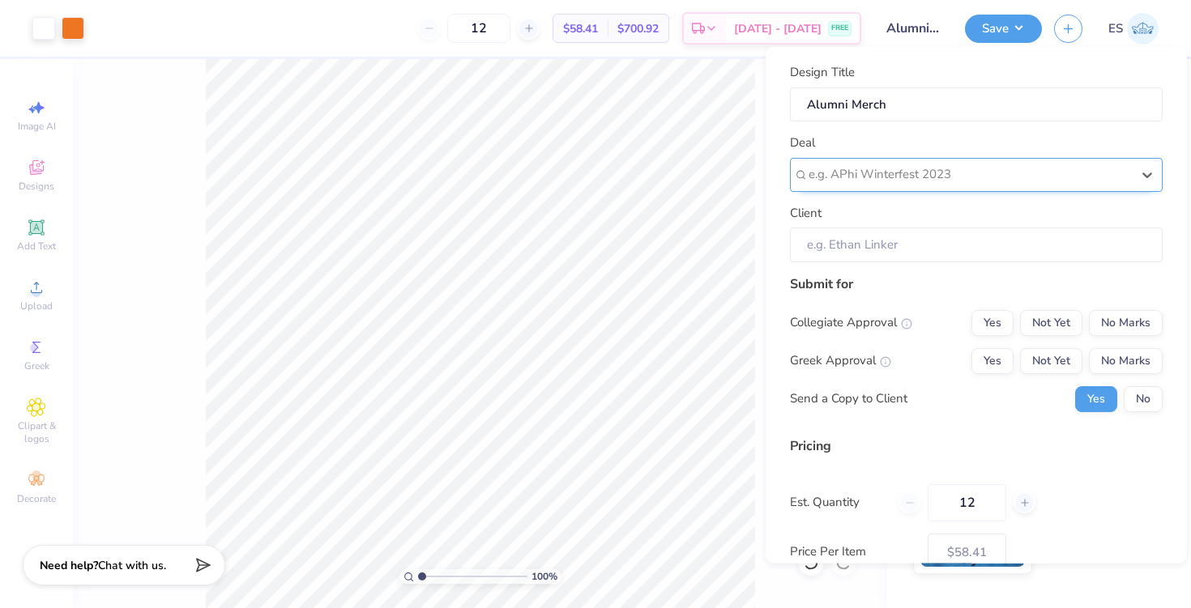
click at [925, 171] on div at bounding box center [969, 175] width 322 height 22
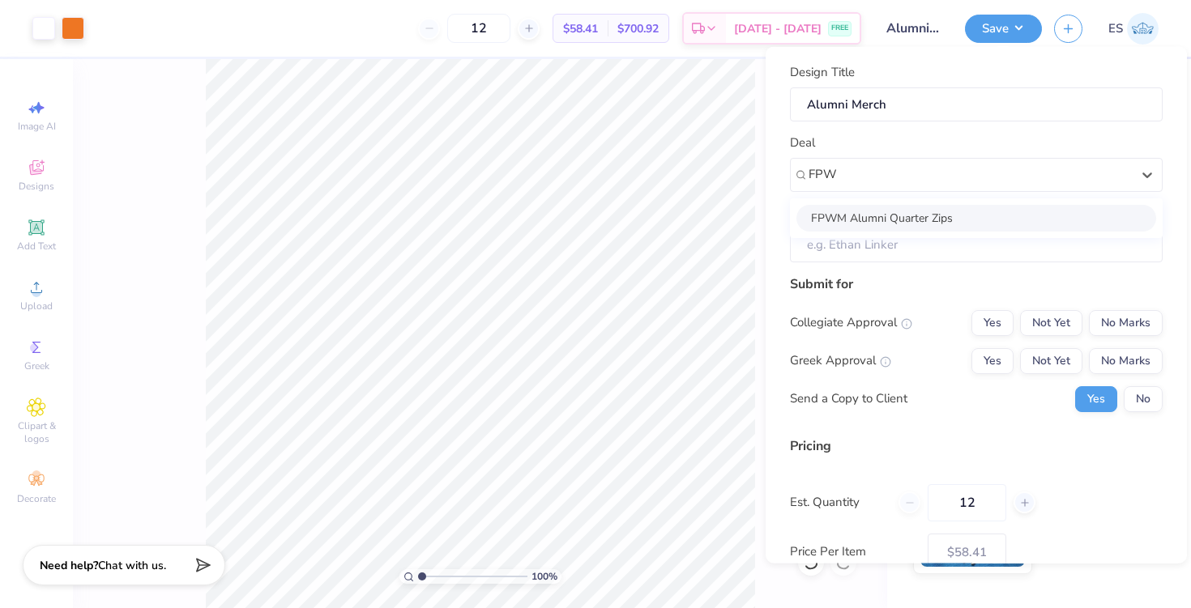
click at [986, 220] on div "FPWM Alumni Quarter Zips" at bounding box center [976, 217] width 360 height 27
type input "FPW"
type input "Jesse Lineberry"
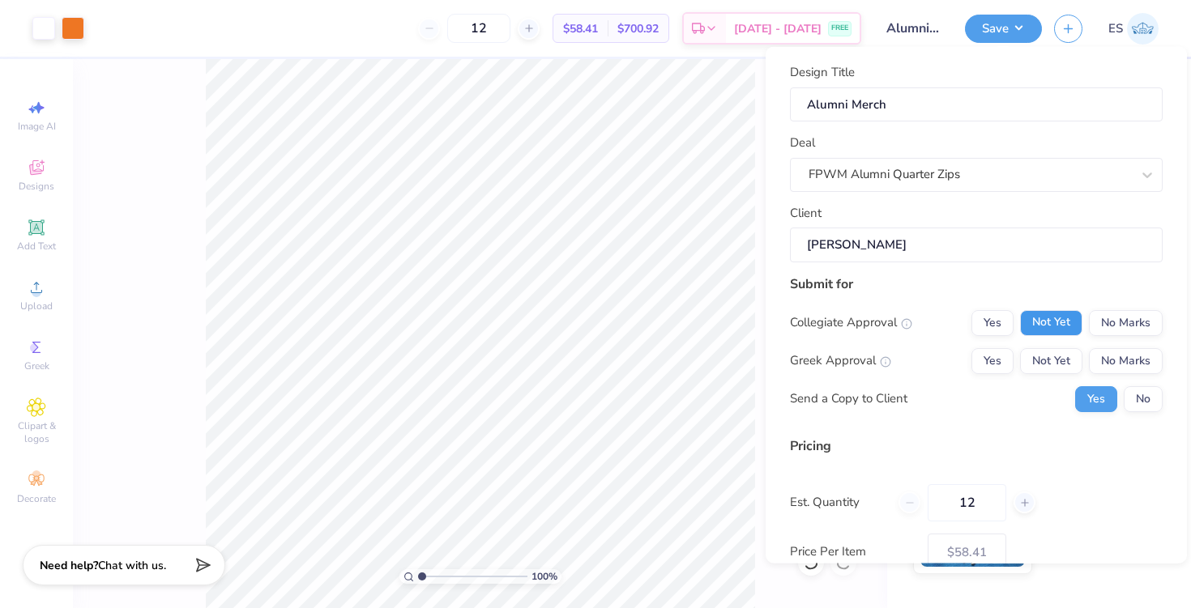
click at [1052, 323] on button "Not Yet" at bounding box center [1051, 322] width 62 height 26
click at [1120, 360] on button "No Marks" at bounding box center [1126, 361] width 74 height 26
type input "$58.41"
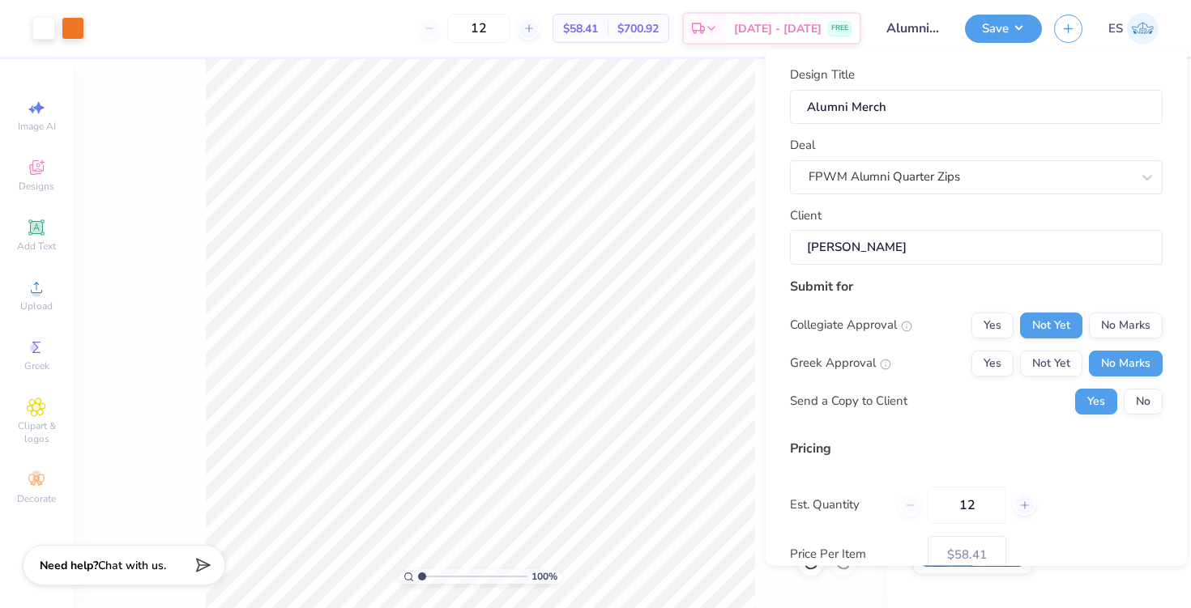
scroll to position [100, 0]
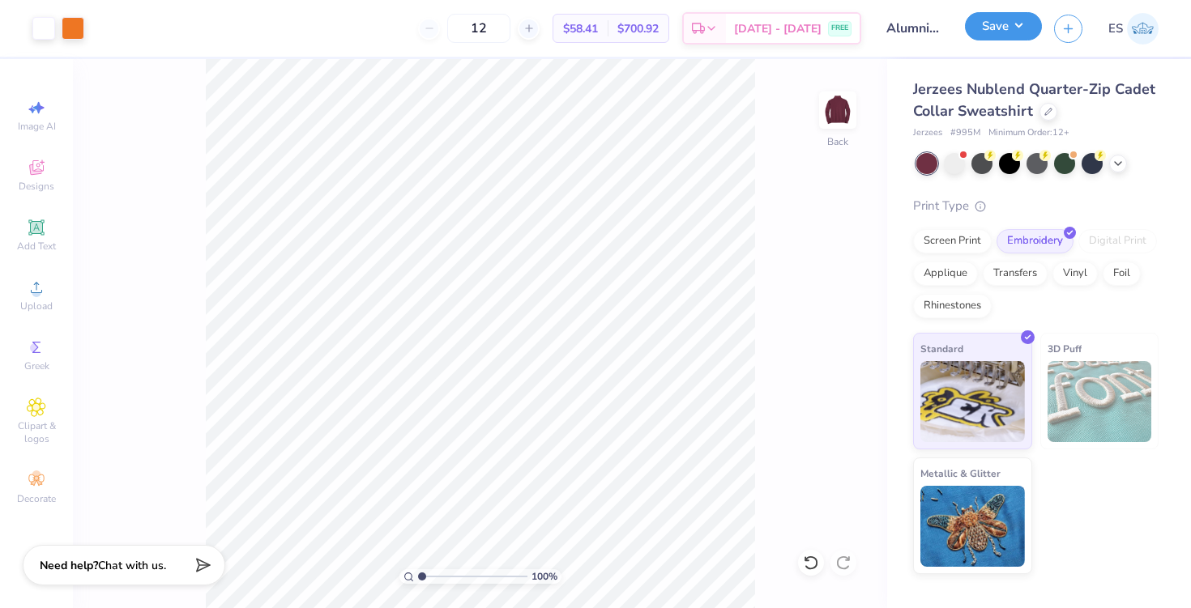
click at [1003, 19] on button "Save" at bounding box center [1003, 26] width 77 height 28
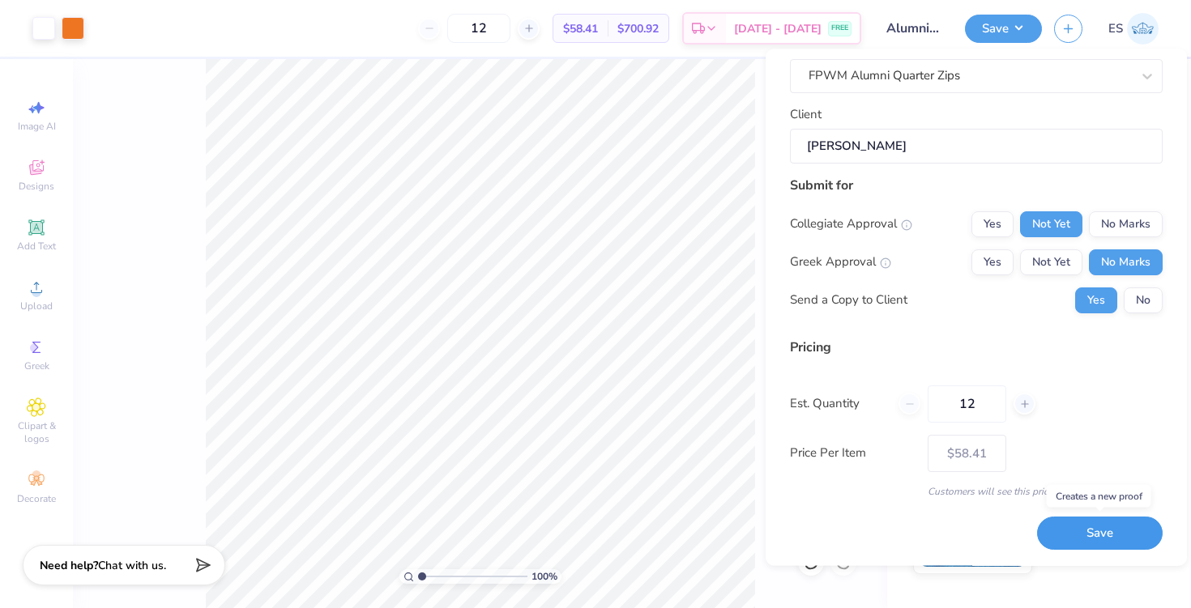
click at [1090, 539] on button "Save" at bounding box center [1100, 534] width 126 height 33
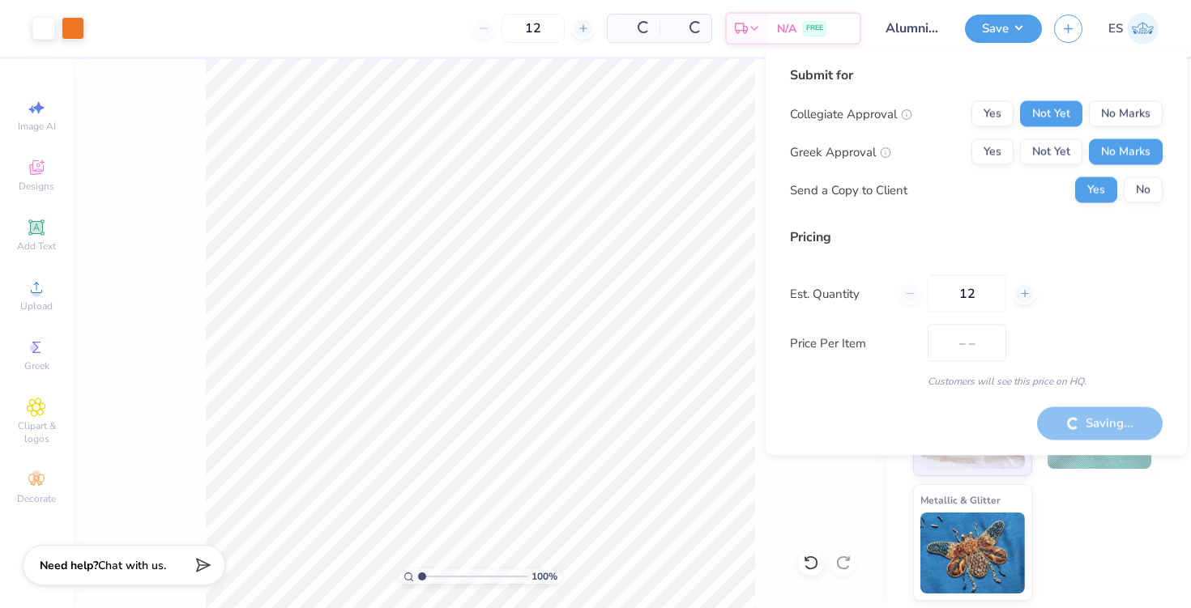
type input "$58.41"
